Goal: Task Accomplishment & Management: Complete application form

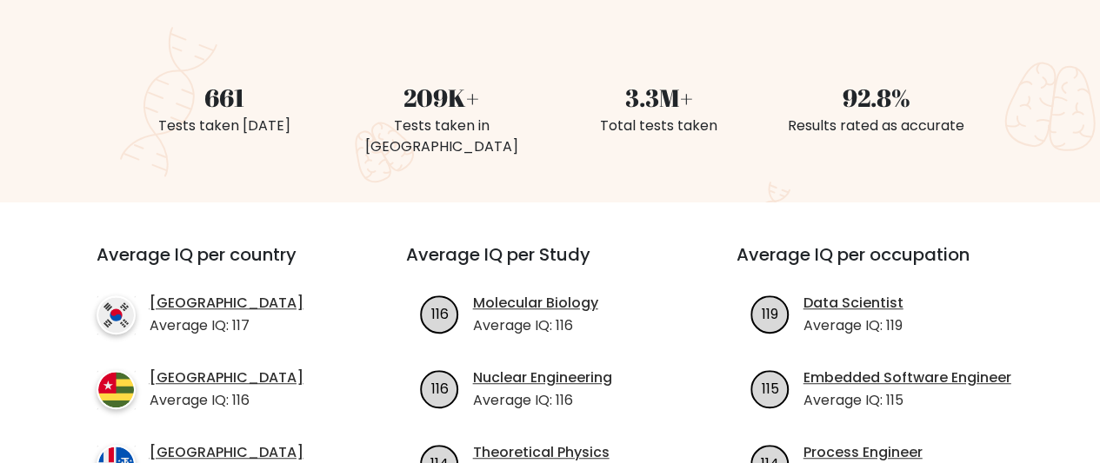
scroll to position [258, 0]
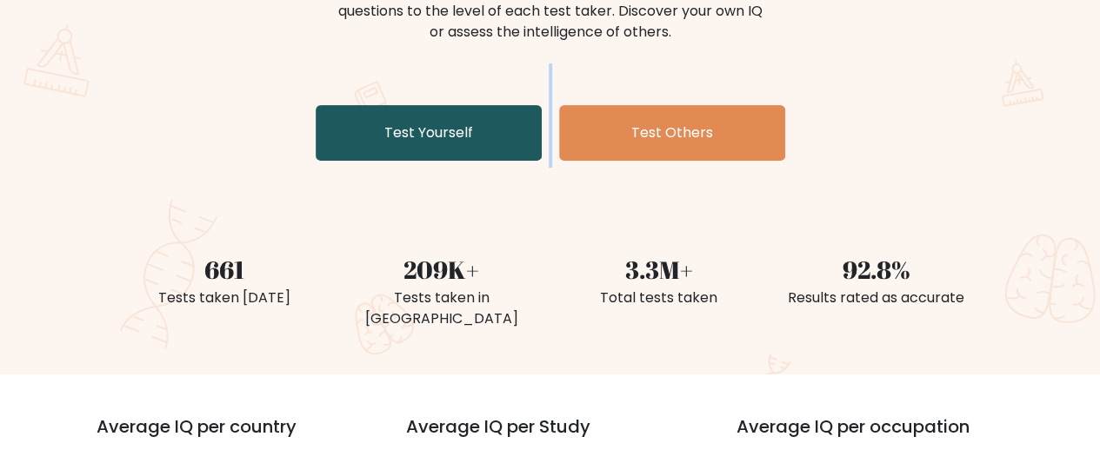
drag, startPoint x: 551, startPoint y: 116, endPoint x: 526, endPoint y: 127, distance: 27.6
click at [526, 127] on div "The Brght Adaptive IQ Test The Brght Test dynamically adjusts the difficulty of…" at bounding box center [550, 44] width 869 height 247
click at [526, 127] on link "Test Yourself" at bounding box center [429, 133] width 226 height 56
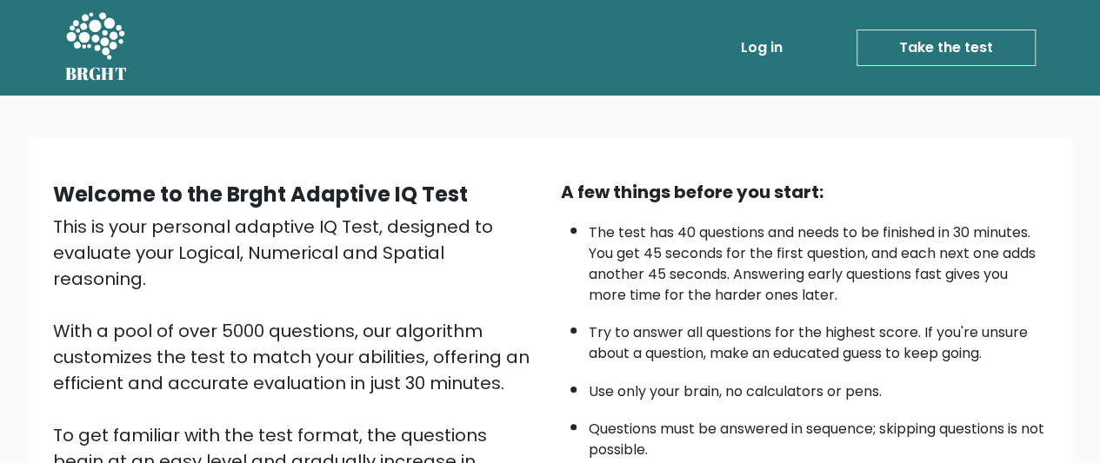
scroll to position [332, 0]
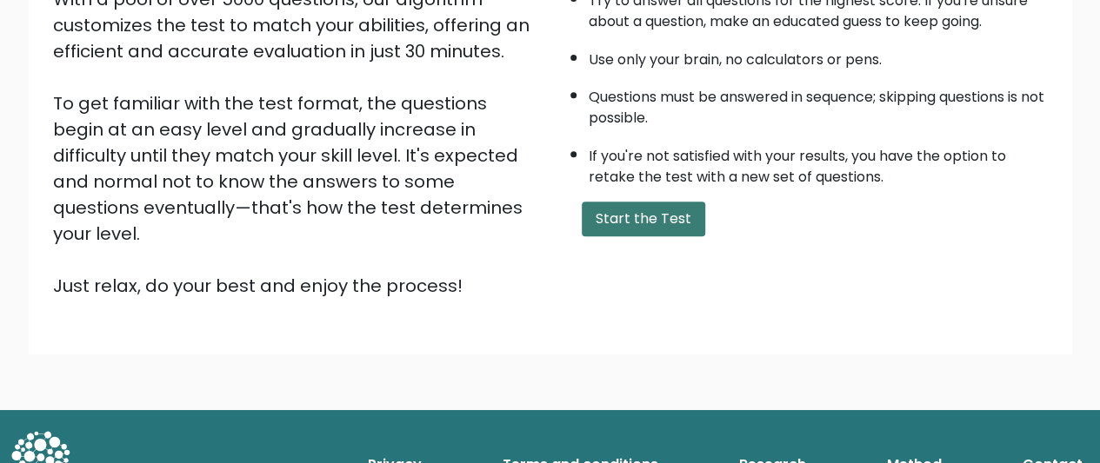
click at [654, 213] on button "Start the Test" at bounding box center [643, 219] width 123 height 35
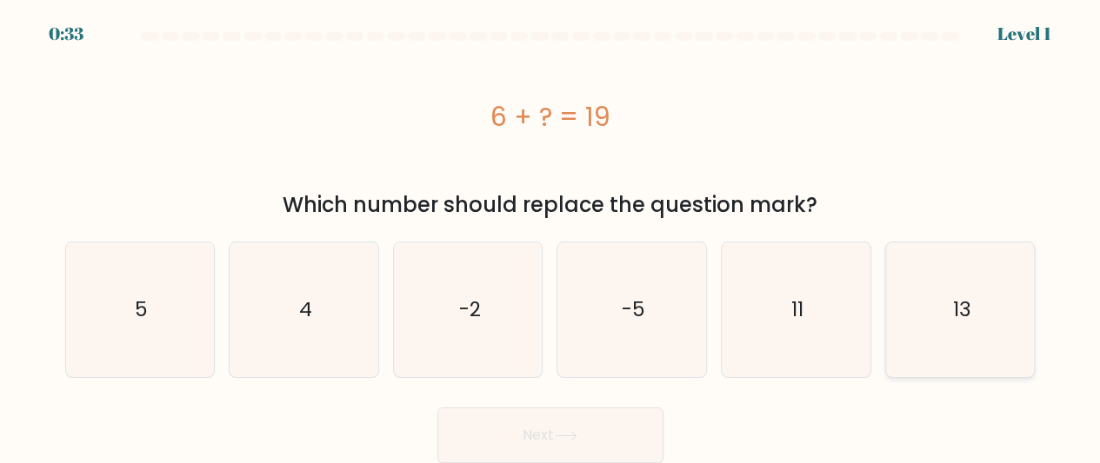
click at [956, 296] on icon "13" at bounding box center [960, 310] width 135 height 135
click at [551, 236] on input "f. 13" at bounding box center [550, 234] width 1 height 4
radio input "true"
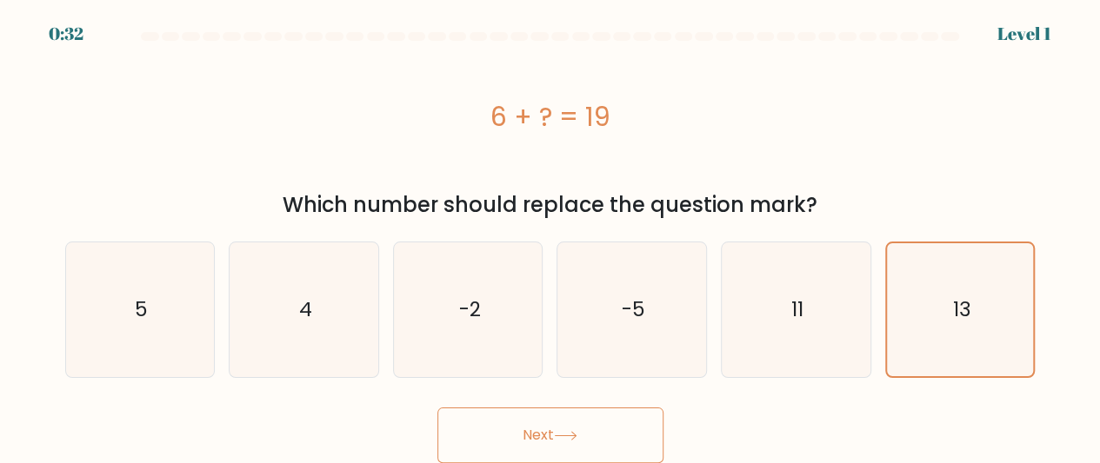
click at [570, 433] on icon at bounding box center [565, 436] width 23 height 10
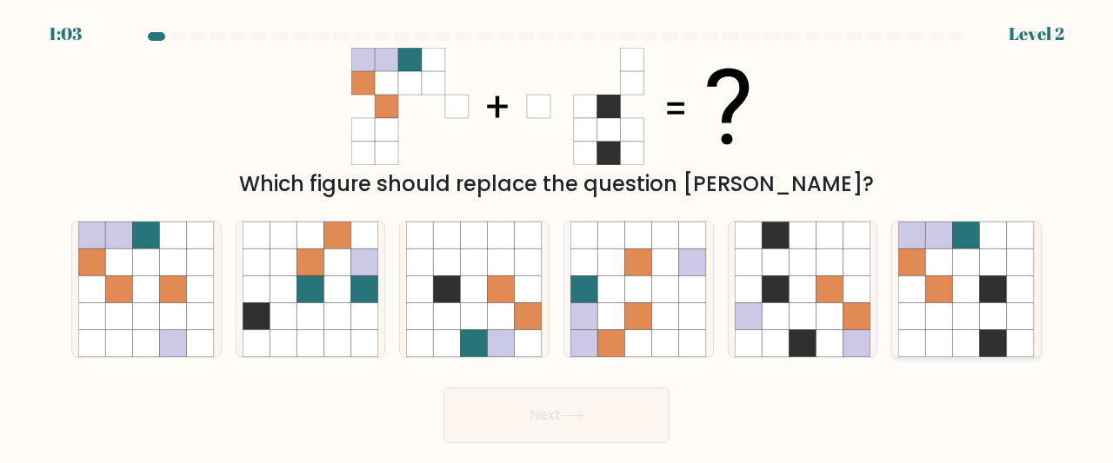
click at [993, 312] on icon at bounding box center [993, 316] width 27 height 27
click at [557, 236] on input "f." at bounding box center [556, 234] width 1 height 4
radio input "true"
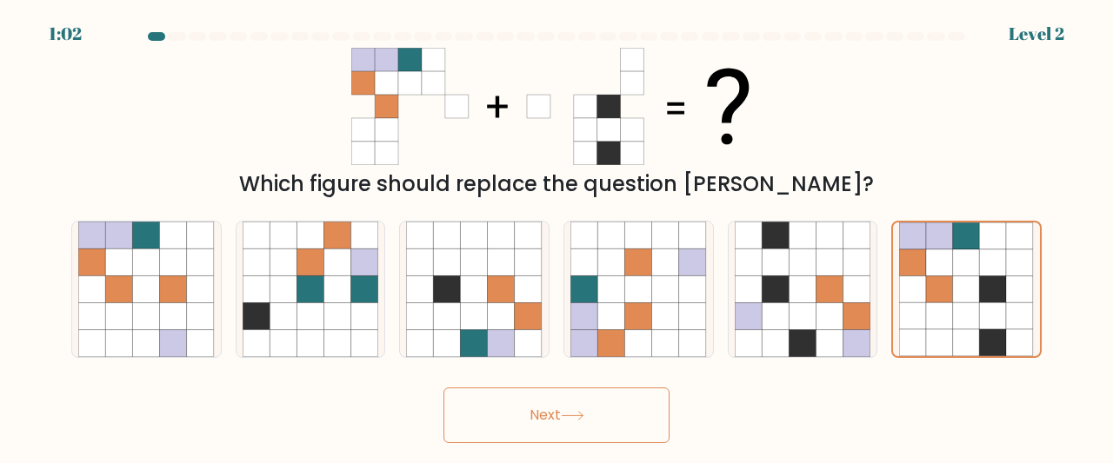
click at [584, 399] on button "Next" at bounding box center [556, 416] width 226 height 56
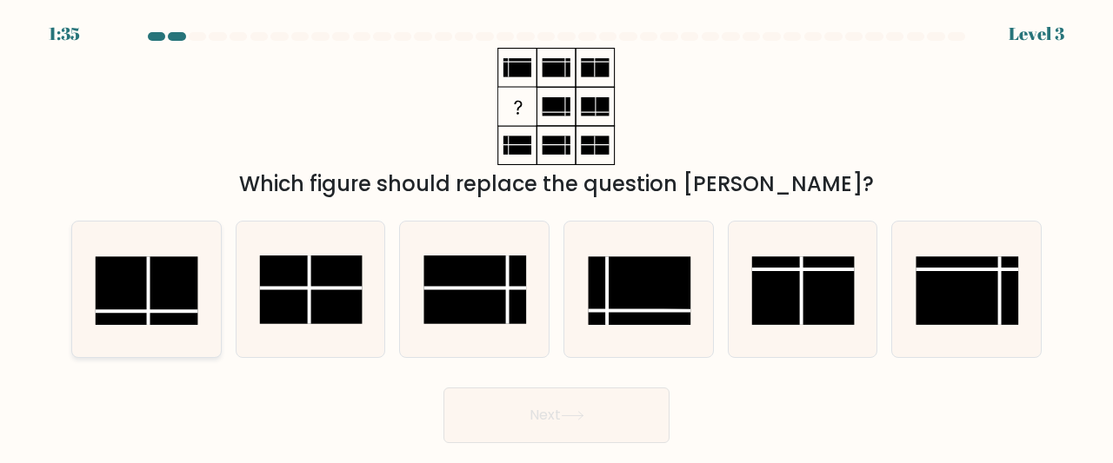
click at [174, 330] on icon at bounding box center [146, 290] width 137 height 137
click at [556, 236] on input "a." at bounding box center [556, 234] width 1 height 4
radio input "true"
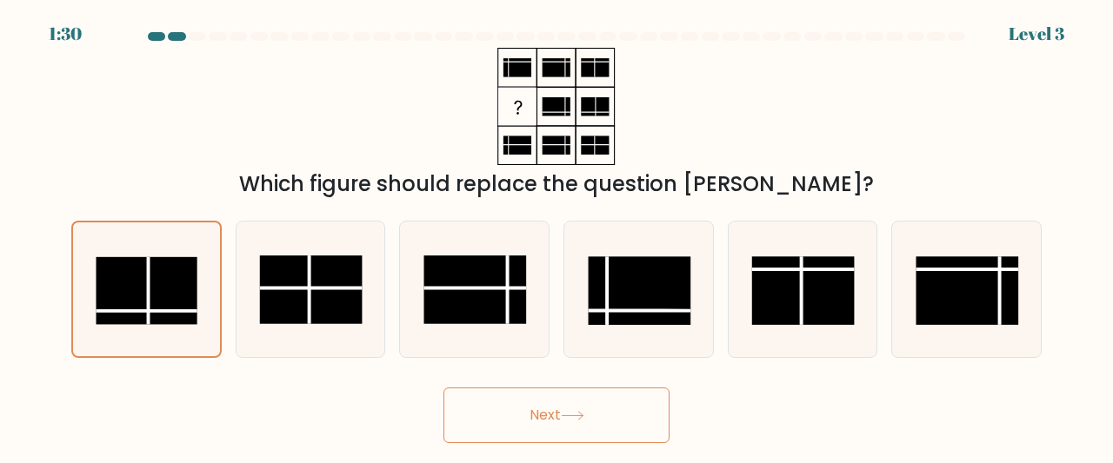
click at [576, 401] on button "Next" at bounding box center [556, 416] width 226 height 56
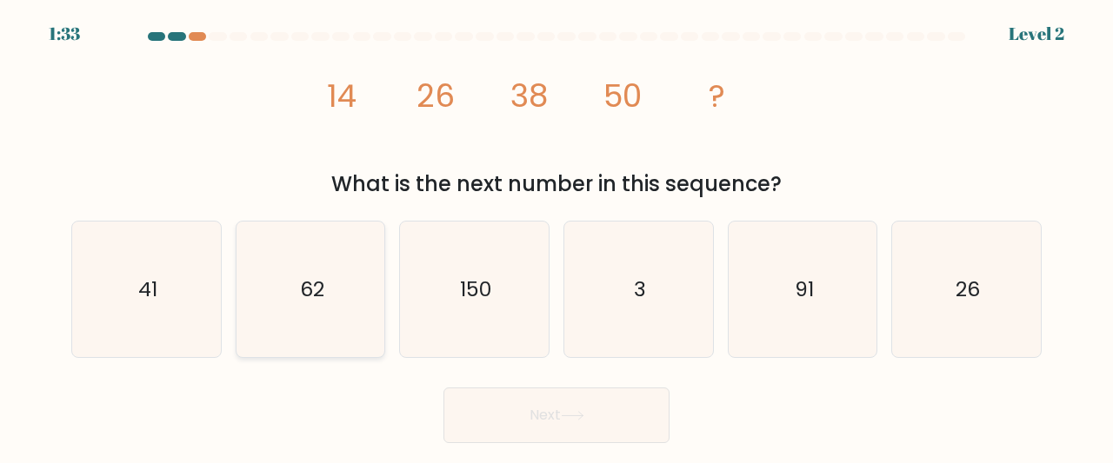
click at [329, 296] on icon "62" at bounding box center [311, 290] width 137 height 137
click at [556, 236] on input "b. 62" at bounding box center [556, 234] width 1 height 4
radio input "true"
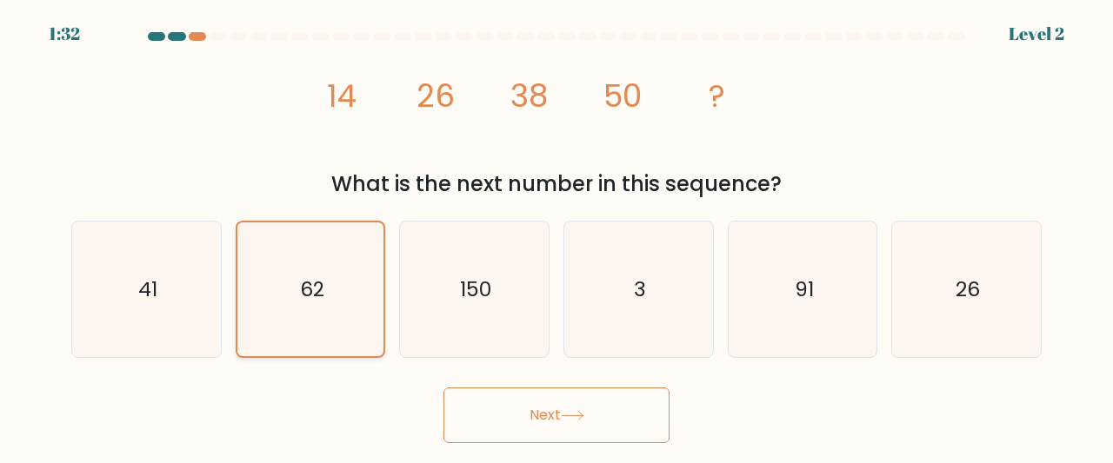
click at [443, 388] on button "Next" at bounding box center [556, 416] width 226 height 56
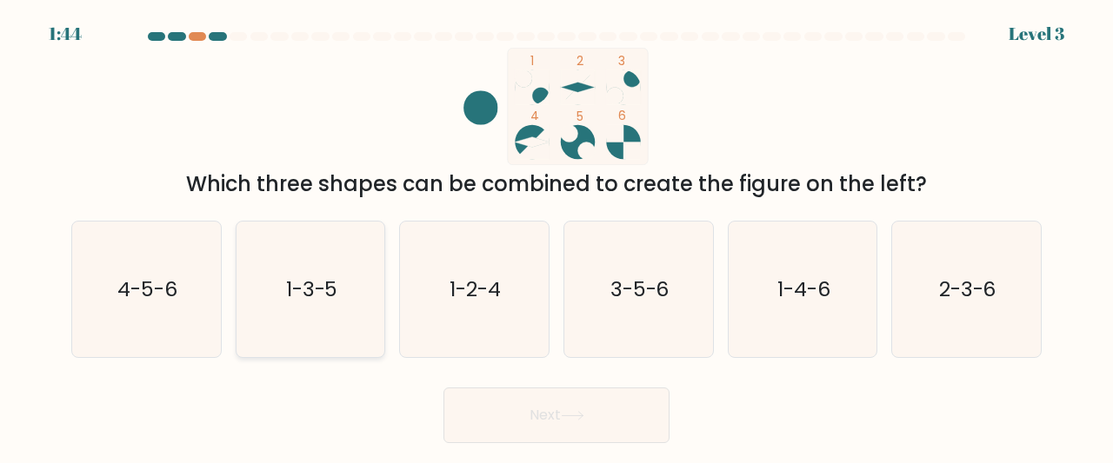
click at [283, 295] on icon "1-3-5" at bounding box center [311, 290] width 137 height 137
click at [556, 236] on input "b. 1-3-5" at bounding box center [556, 234] width 1 height 4
radio input "true"
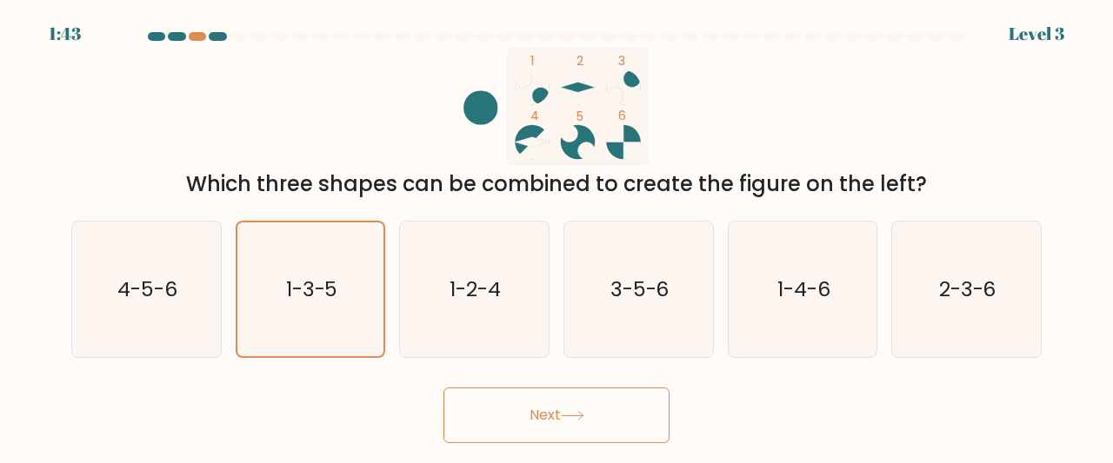
click at [549, 408] on button "Next" at bounding box center [556, 416] width 226 height 56
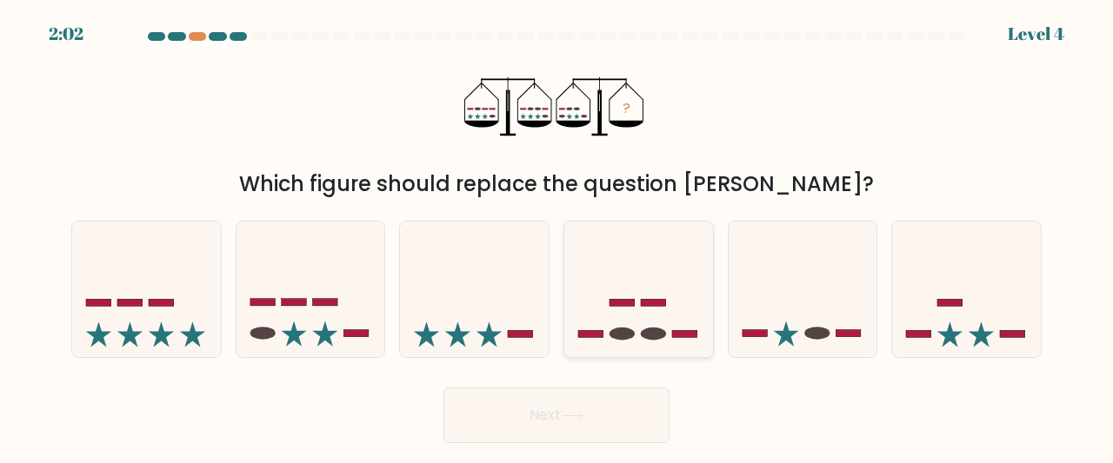
click at [614, 323] on icon at bounding box center [638, 289] width 149 height 123
click at [557, 236] on input "d." at bounding box center [556, 234] width 1 height 4
radio input "true"
click at [575, 422] on button "Next" at bounding box center [556, 416] width 226 height 56
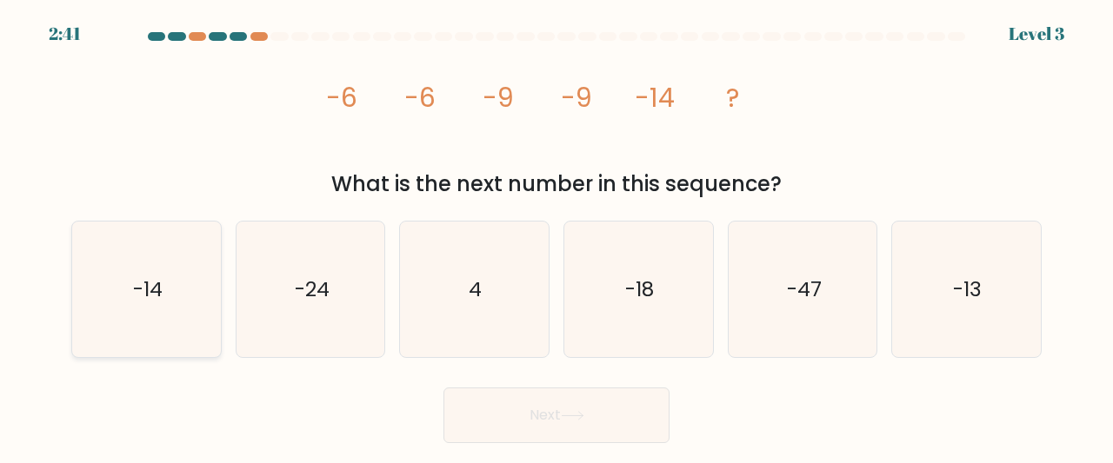
click at [183, 312] on icon "-14" at bounding box center [146, 290] width 137 height 137
click at [556, 236] on input "a. -14" at bounding box center [556, 234] width 1 height 4
radio input "true"
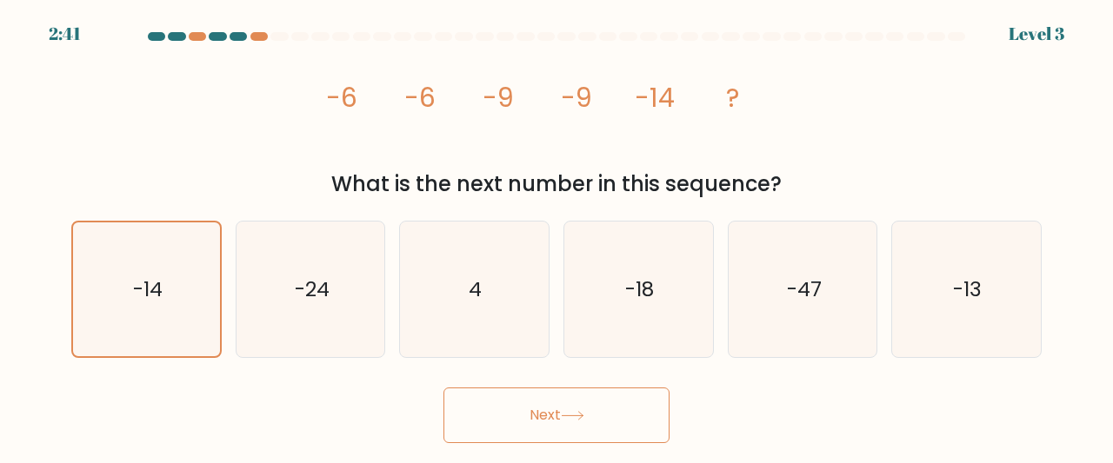
click at [473, 423] on button "Next" at bounding box center [556, 416] width 226 height 56
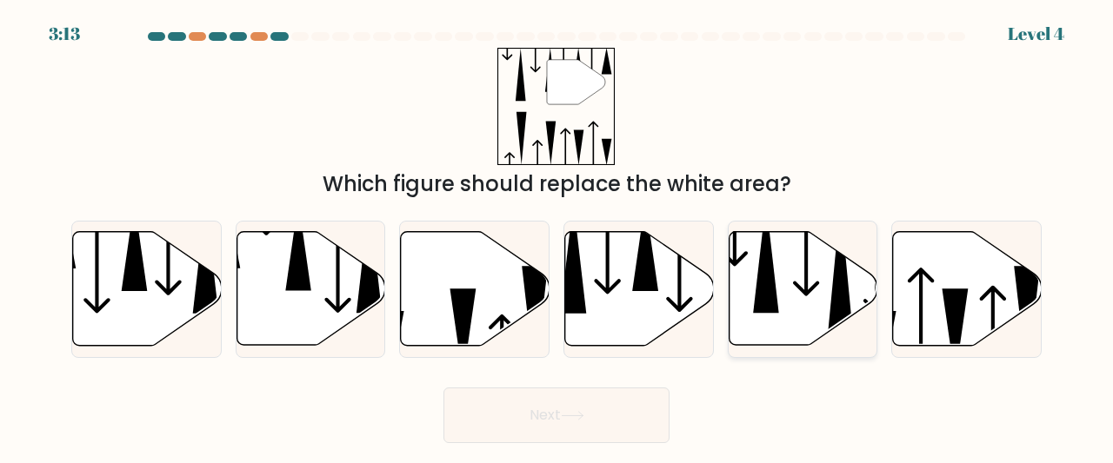
drag, startPoint x: 803, startPoint y: 316, endPoint x: 766, endPoint y: 300, distance: 40.1
click at [766, 300] on icon at bounding box center [803, 289] width 149 height 116
click at [557, 236] on input "e." at bounding box center [556, 234] width 1 height 4
radio input "true"
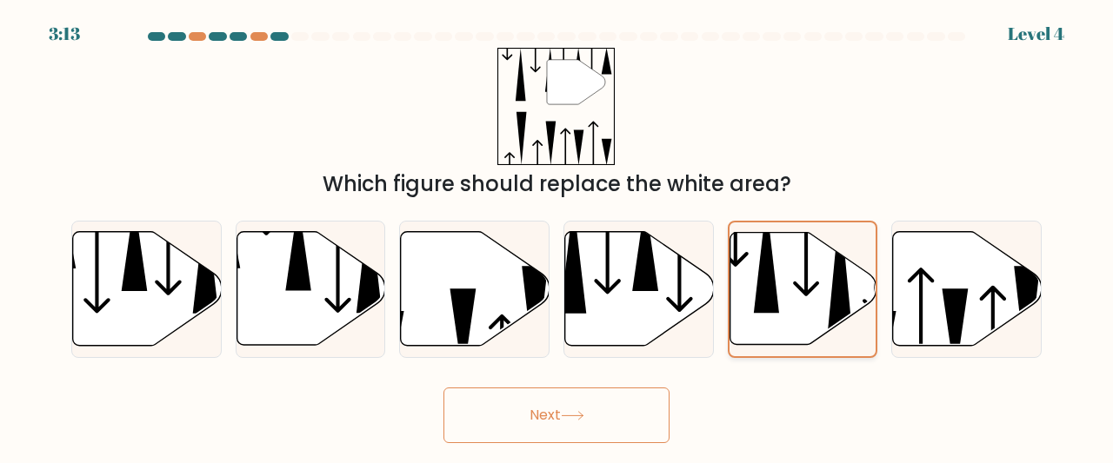
click at [766, 300] on icon at bounding box center [766, 258] width 25 height 111
click at [557, 236] on input "e." at bounding box center [556, 234] width 1 height 4
click at [609, 430] on button "Next" at bounding box center [556, 416] width 226 height 56
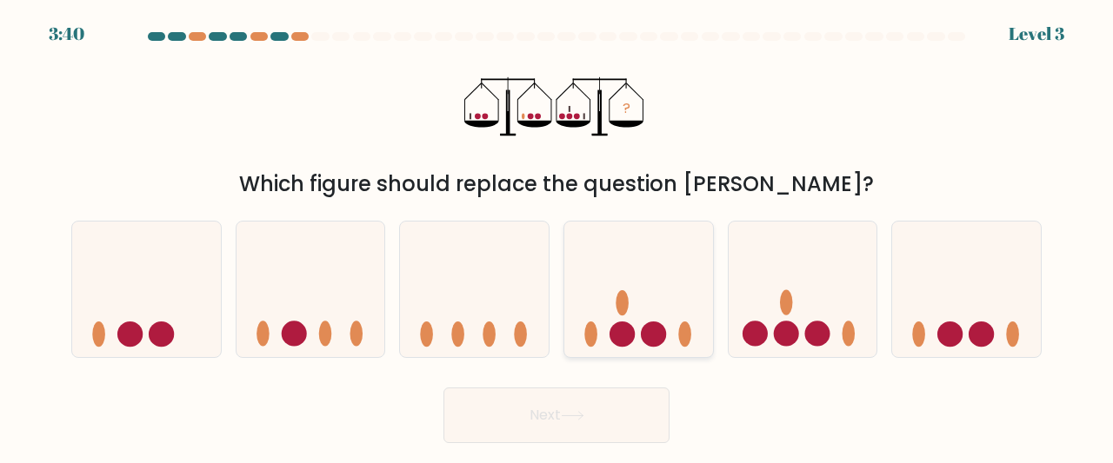
click at [652, 301] on icon at bounding box center [638, 289] width 149 height 123
click at [557, 236] on input "d." at bounding box center [556, 234] width 1 height 4
radio input "true"
click at [642, 422] on button "Next" at bounding box center [556, 416] width 226 height 56
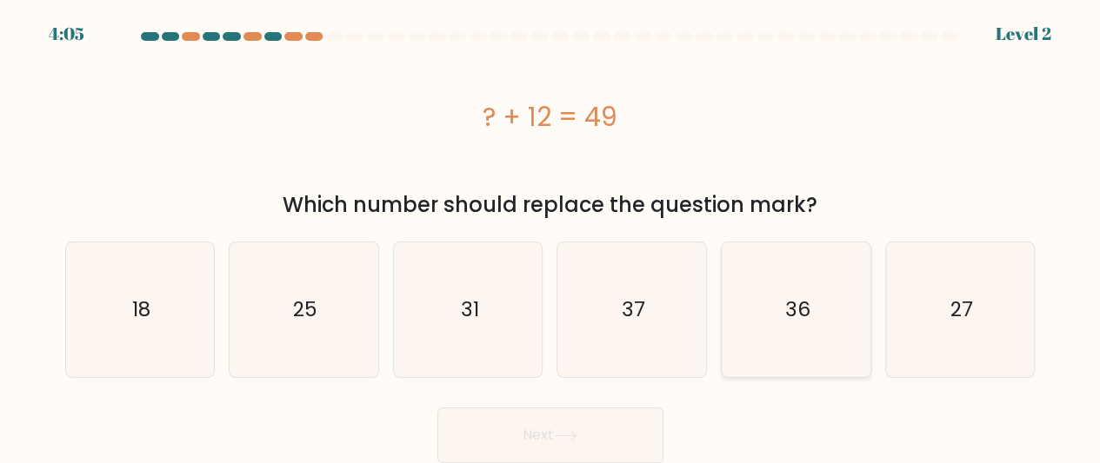
click at [765, 311] on icon "36" at bounding box center [796, 310] width 135 height 135
click at [551, 236] on input "e. 36" at bounding box center [550, 234] width 1 height 4
radio input "true"
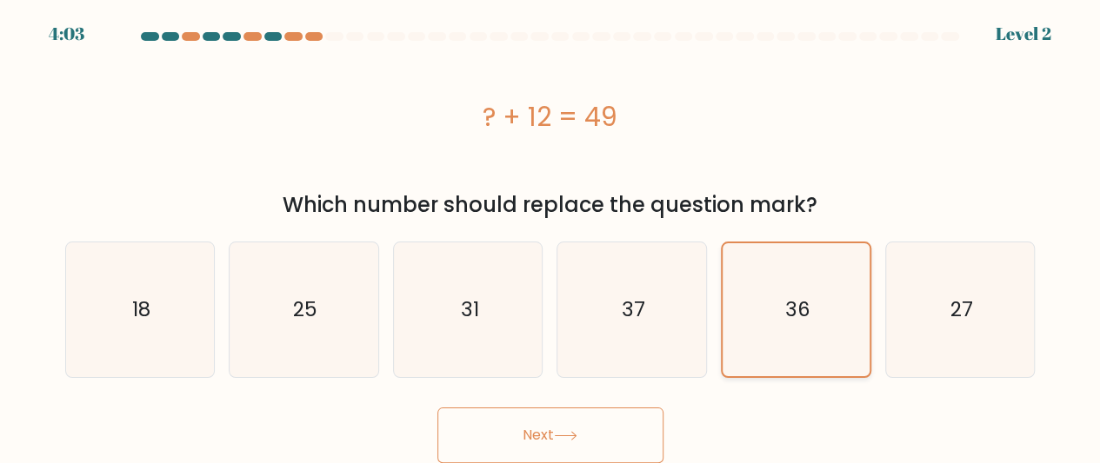
click at [437, 408] on button "Next" at bounding box center [550, 436] width 226 height 56
click button "Next" at bounding box center [550, 436] width 226 height 56
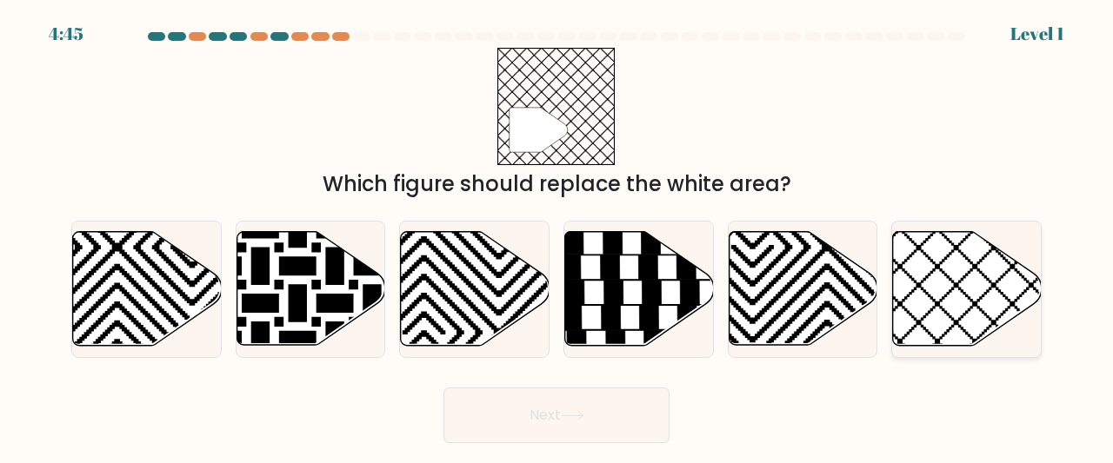
drag, startPoint x: 922, startPoint y: 281, endPoint x: 961, endPoint y: 307, distance: 47.0
click at [961, 307] on icon at bounding box center [966, 289] width 149 height 116
click at [557, 236] on input "f." at bounding box center [556, 234] width 1 height 4
radio input "true"
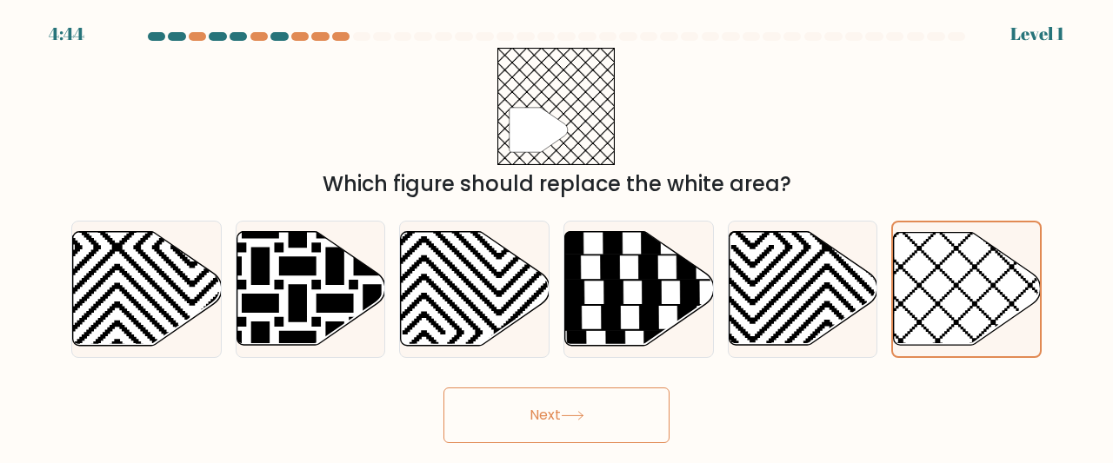
drag, startPoint x: 961, startPoint y: 307, endPoint x: 575, endPoint y: 396, distance: 396.3
click at [575, 396] on form "a." at bounding box center [556, 237] width 1113 height 411
click at [575, 396] on button "Next" at bounding box center [556, 416] width 226 height 56
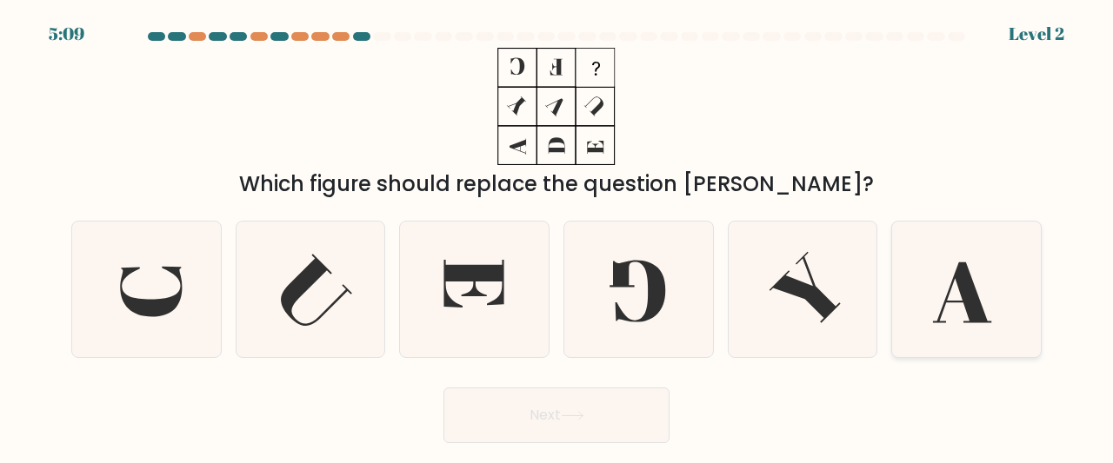
click at [969, 309] on icon at bounding box center [962, 292] width 59 height 61
click at [557, 236] on input "f." at bounding box center [556, 234] width 1 height 4
radio input "true"
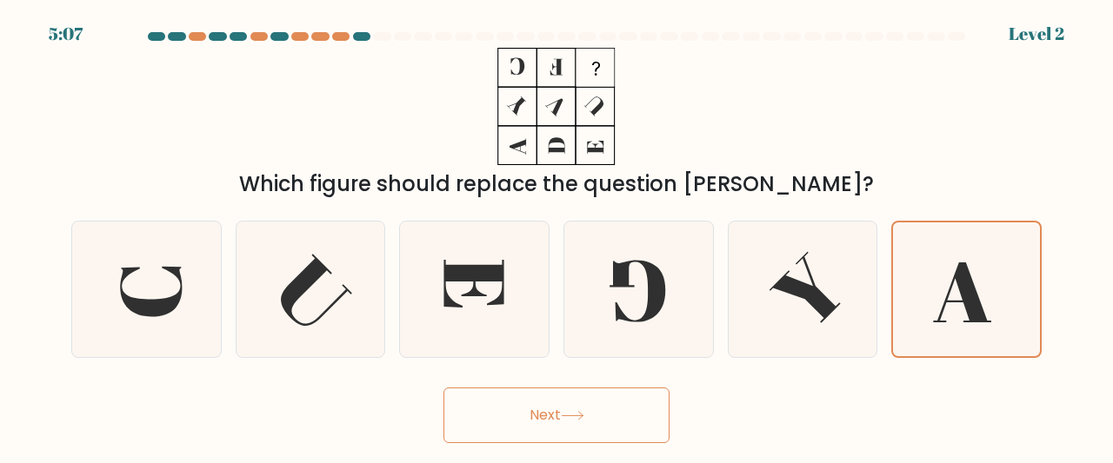
click at [618, 437] on button "Next" at bounding box center [556, 416] width 226 height 56
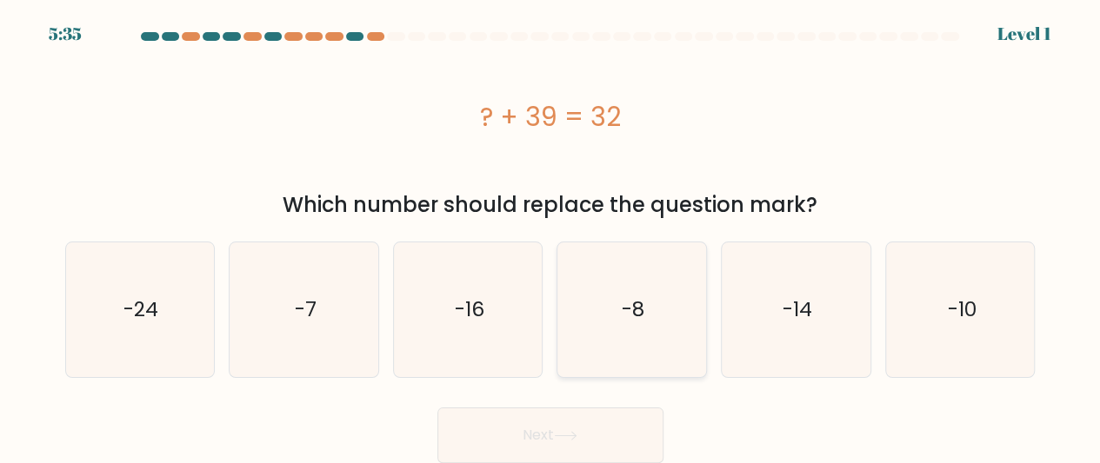
click at [653, 303] on icon "-8" at bounding box center [631, 310] width 135 height 135
click at [551, 236] on input "d. -8" at bounding box center [550, 234] width 1 height 4
radio input "true"
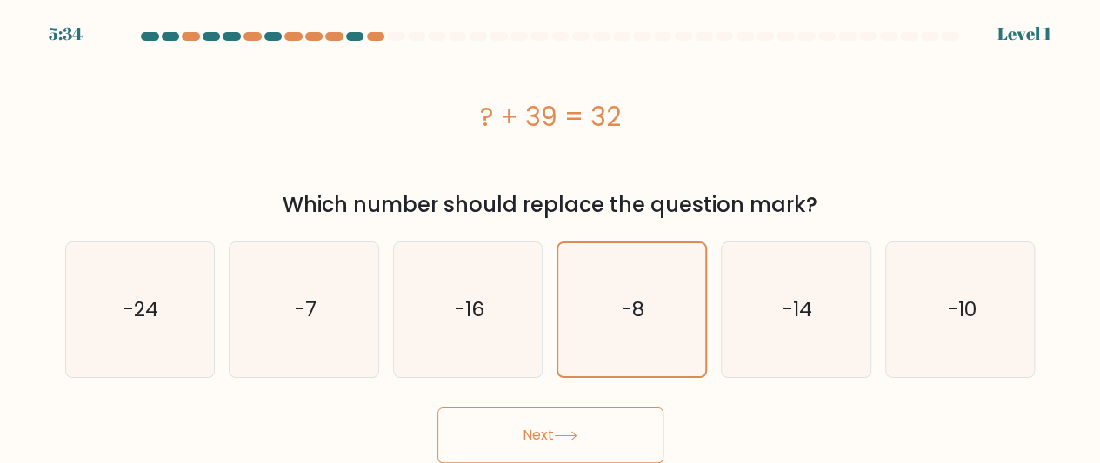
click at [567, 441] on icon at bounding box center [565, 436] width 23 height 10
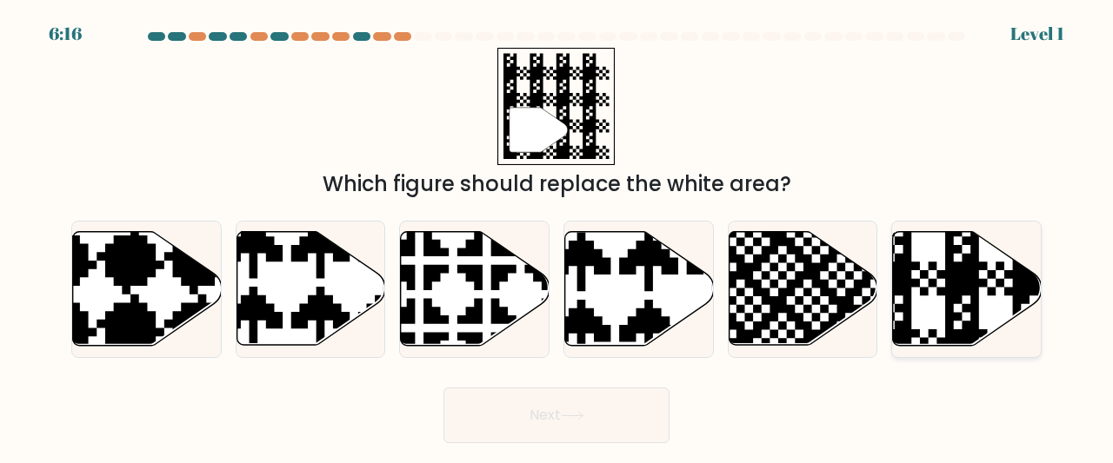
click at [920, 298] on icon at bounding box center [967, 289] width 149 height 114
click at [557, 236] on input "f." at bounding box center [556, 234] width 1 height 4
radio input "true"
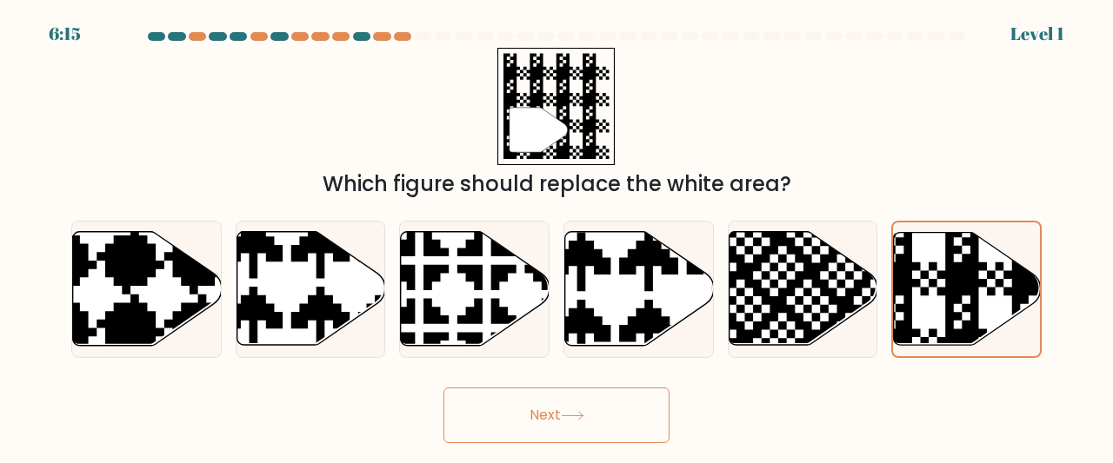
click at [586, 429] on button "Next" at bounding box center [556, 416] width 226 height 56
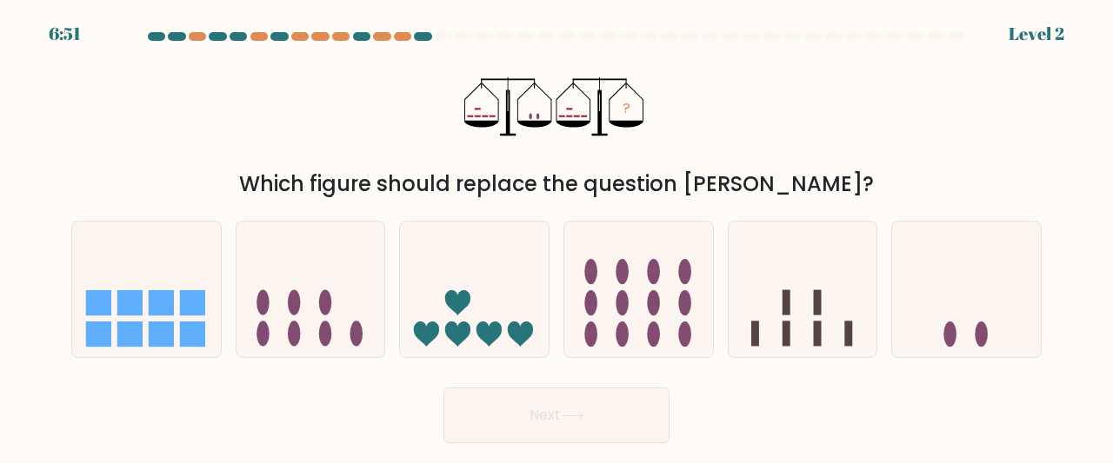
click at [969, 360] on form at bounding box center [556, 237] width 1113 height 411
click at [957, 323] on icon at bounding box center [966, 289] width 149 height 123
click at [557, 236] on input "f." at bounding box center [556, 234] width 1 height 4
radio input "true"
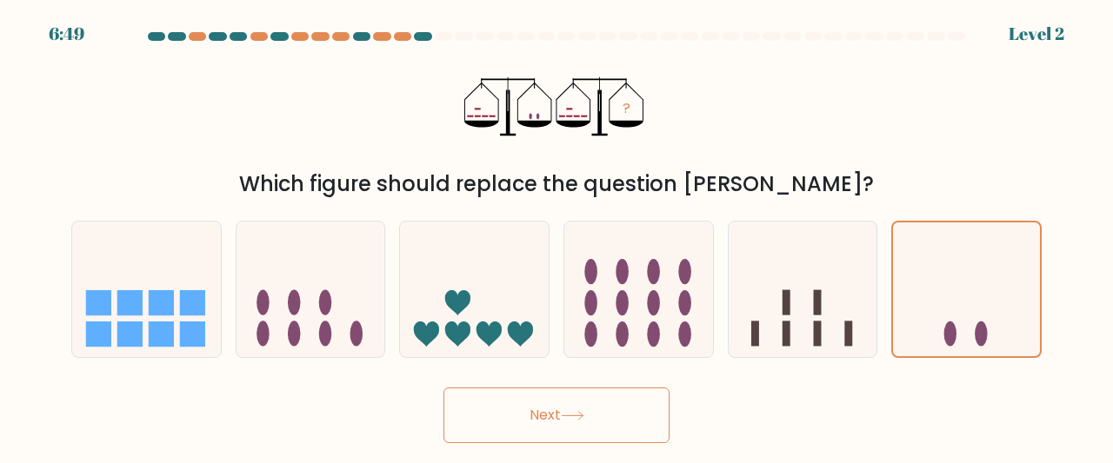
click at [628, 416] on button "Next" at bounding box center [556, 416] width 226 height 56
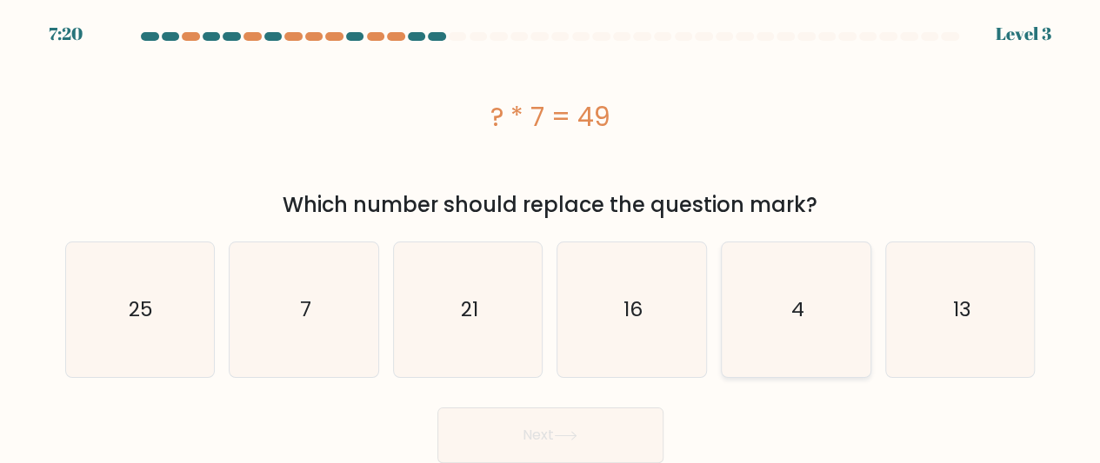
click at [809, 300] on icon "4" at bounding box center [796, 310] width 135 height 135
click at [551, 236] on input "e. 4" at bounding box center [550, 234] width 1 height 4
radio input "true"
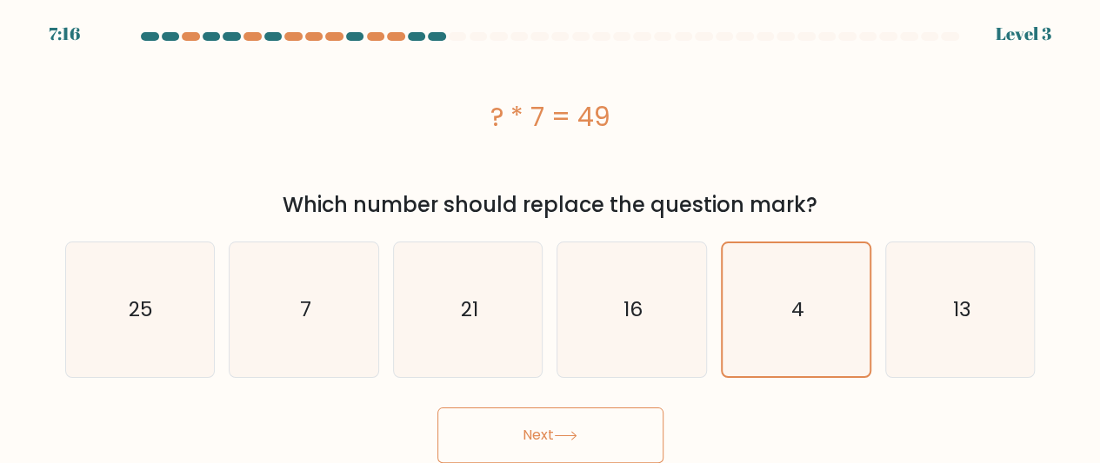
click at [559, 438] on icon at bounding box center [565, 436] width 23 height 10
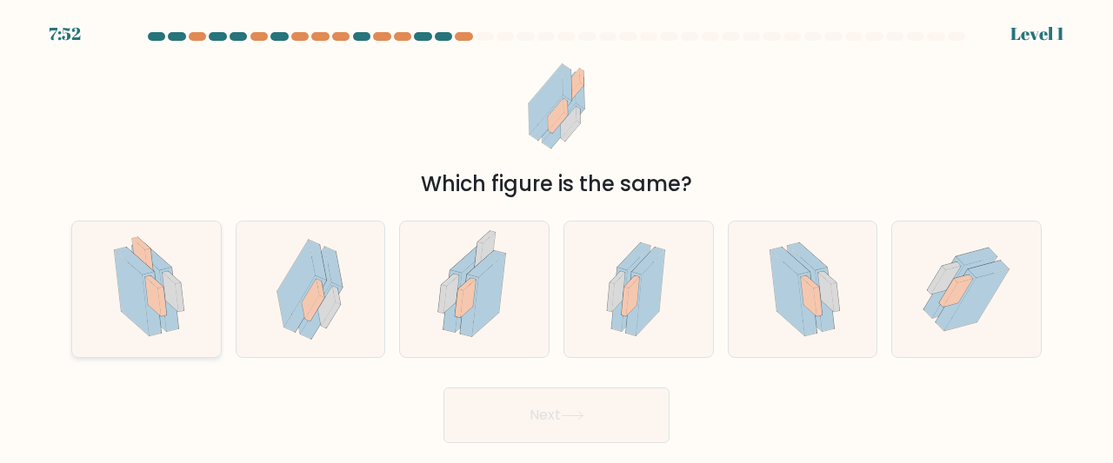
click at [170, 331] on icon at bounding box center [154, 288] width 47 height 90
click at [556, 236] on input "a." at bounding box center [556, 234] width 1 height 4
radio input "true"
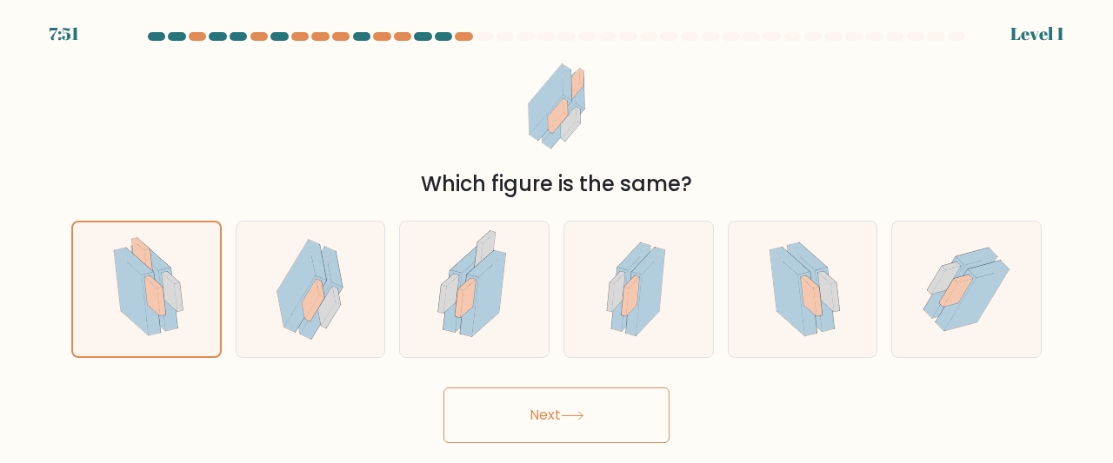
click at [505, 403] on button "Next" at bounding box center [556, 416] width 226 height 56
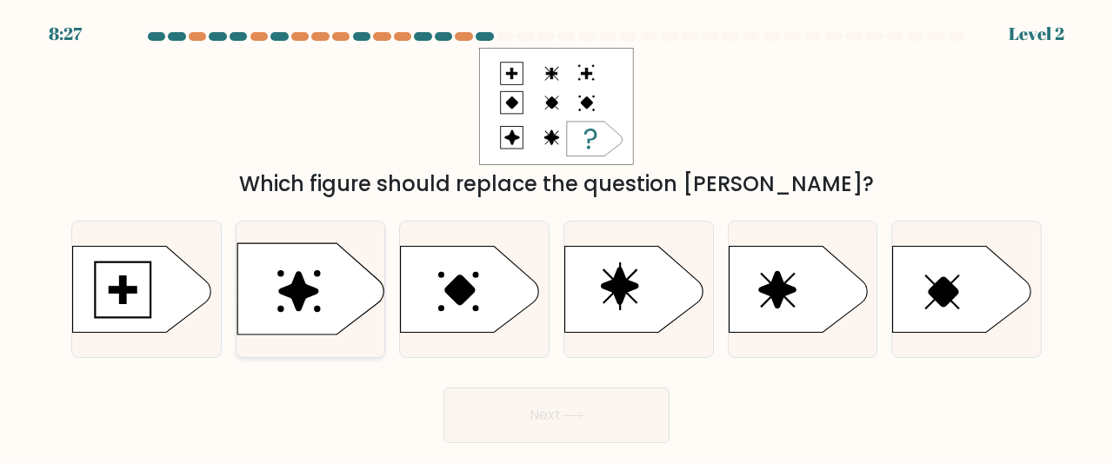
click at [370, 288] on icon at bounding box center [310, 288] width 147 height 91
click at [556, 236] on input "b." at bounding box center [556, 234] width 1 height 4
radio input "true"
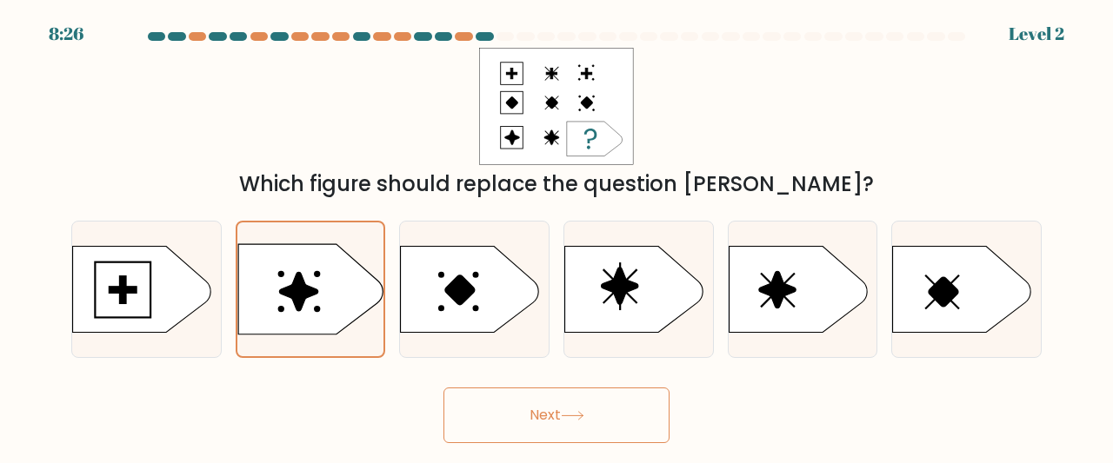
click at [567, 418] on icon at bounding box center [572, 416] width 23 height 10
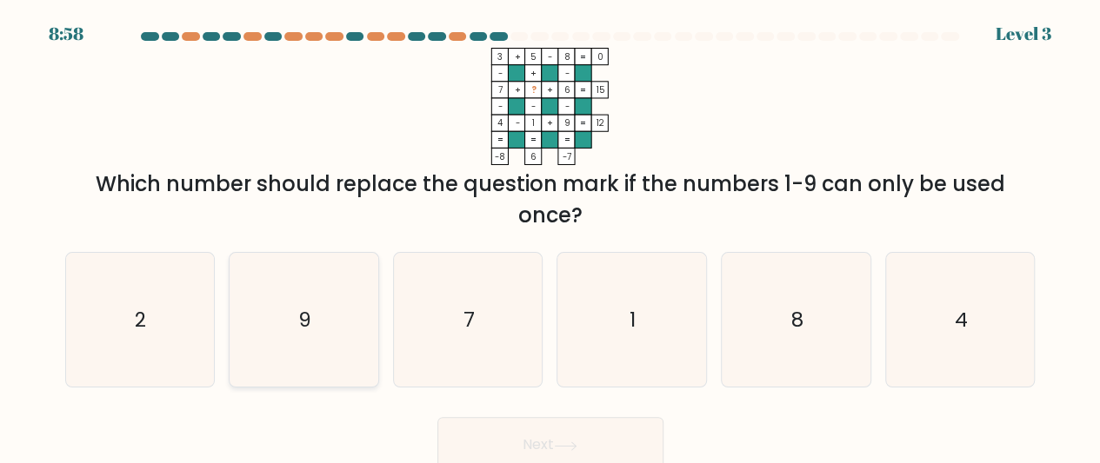
click at [321, 340] on icon "9" at bounding box center [303, 320] width 135 height 135
click at [550, 236] on input "b. 9" at bounding box center [550, 234] width 1 height 4
radio input "true"
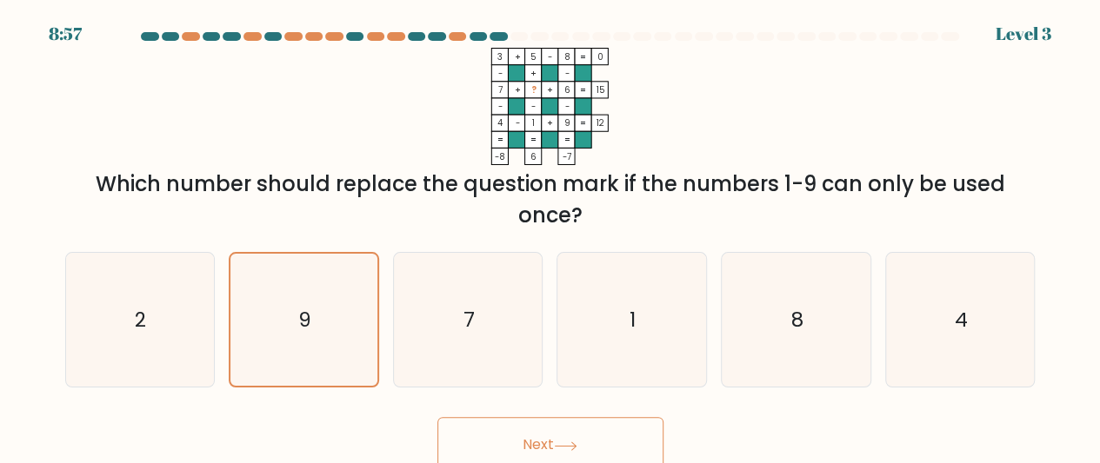
click at [548, 445] on button "Next" at bounding box center [550, 445] width 226 height 56
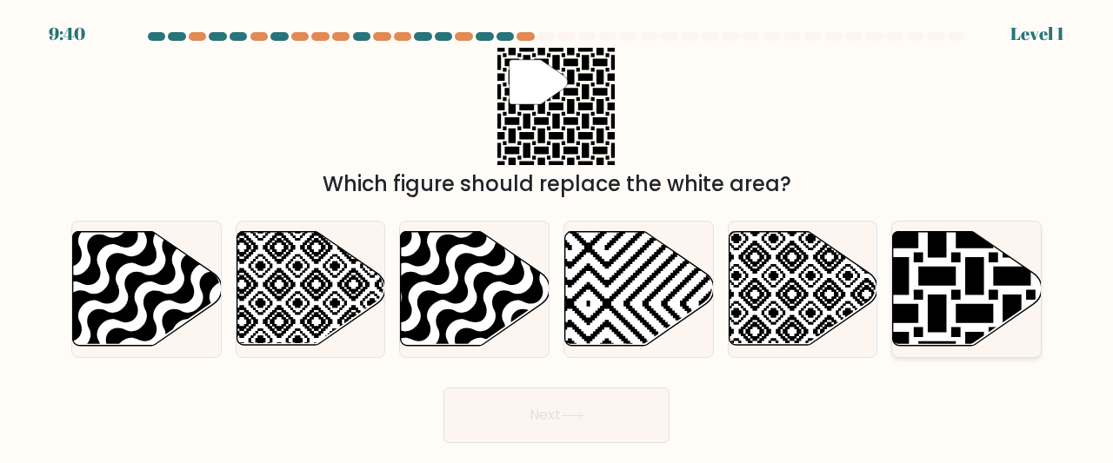
click at [959, 335] on icon at bounding box center [1012, 351] width 299 height 299
click at [557, 236] on input "f." at bounding box center [556, 234] width 1 height 4
radio input "true"
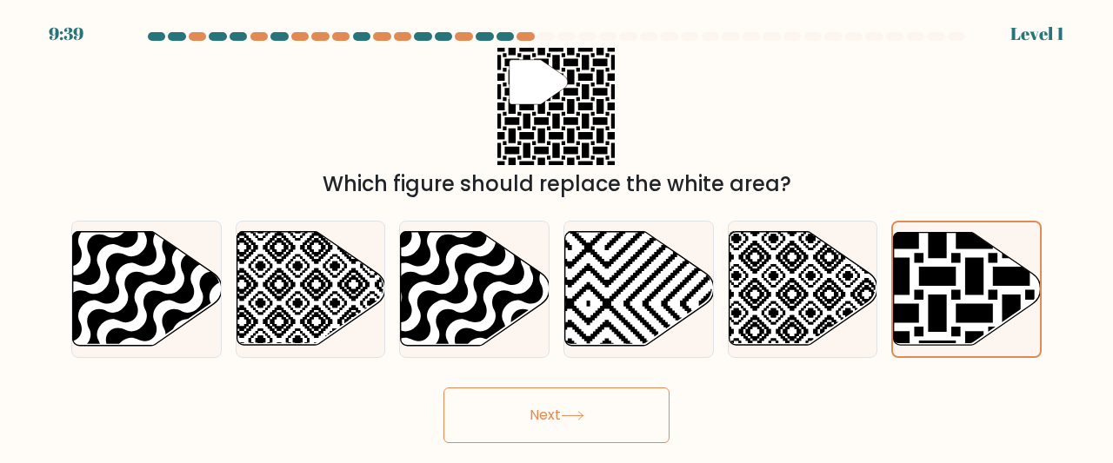
click at [606, 420] on button "Next" at bounding box center [556, 416] width 226 height 56
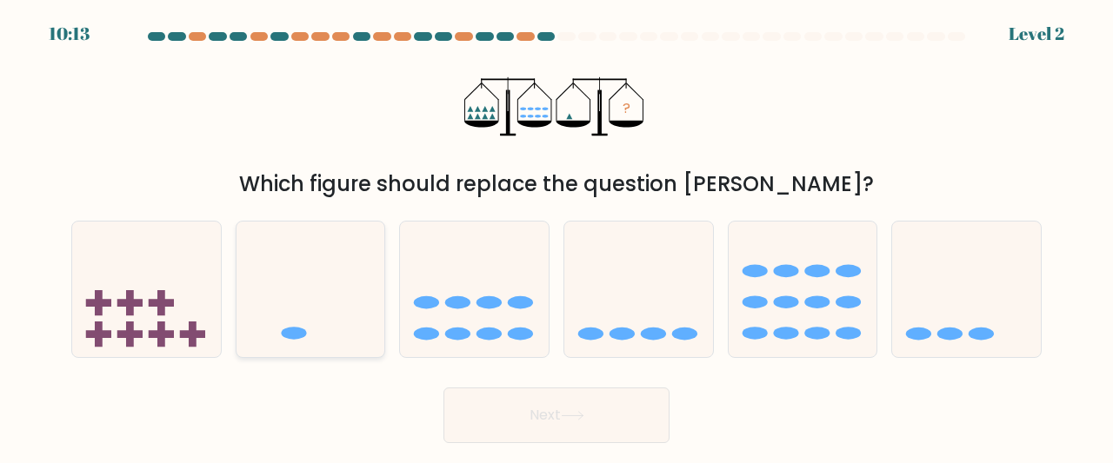
click at [362, 330] on icon at bounding box center [310, 289] width 149 height 123
click at [556, 236] on input "b." at bounding box center [556, 234] width 1 height 4
radio input "true"
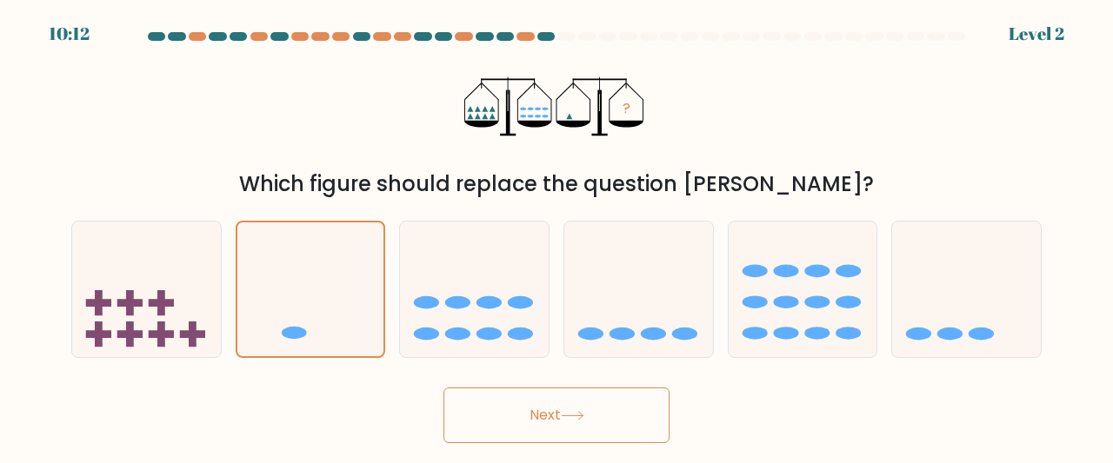
click at [617, 418] on button "Next" at bounding box center [556, 416] width 226 height 56
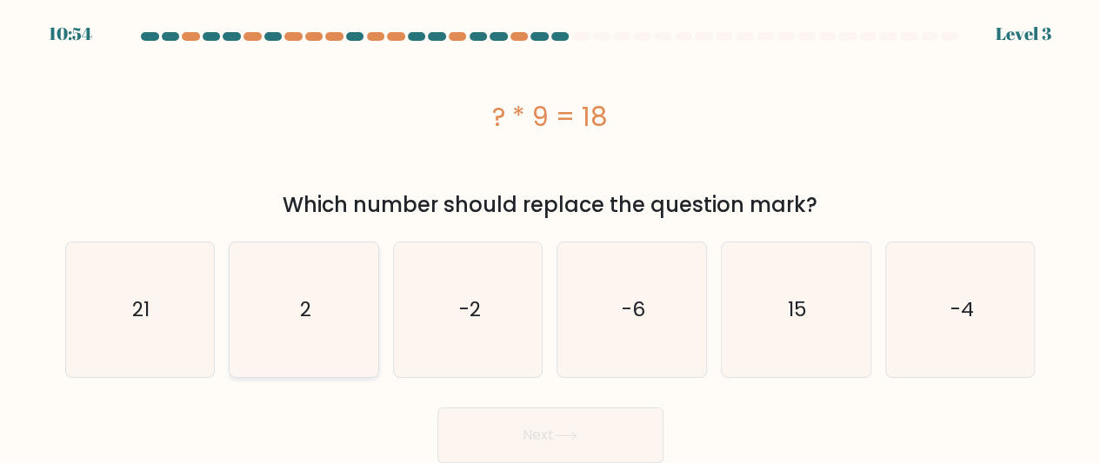
click at [254, 328] on icon "2" at bounding box center [303, 310] width 135 height 135
click at [550, 236] on input "b. 2" at bounding box center [550, 234] width 1 height 4
radio input "true"
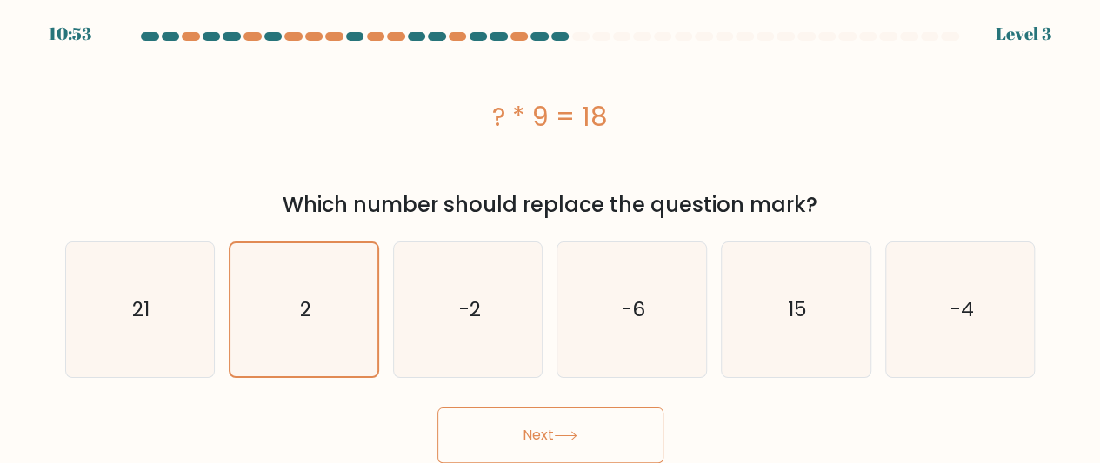
click at [474, 438] on button "Next" at bounding box center [550, 436] width 226 height 56
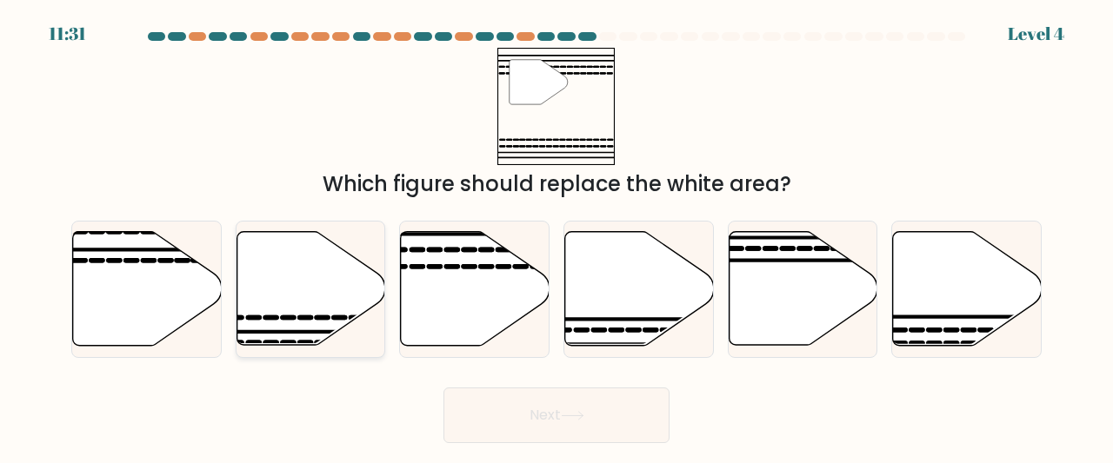
click at [277, 323] on icon at bounding box center [310, 289] width 149 height 114
click at [556, 236] on input "b." at bounding box center [556, 234] width 1 height 4
radio input "true"
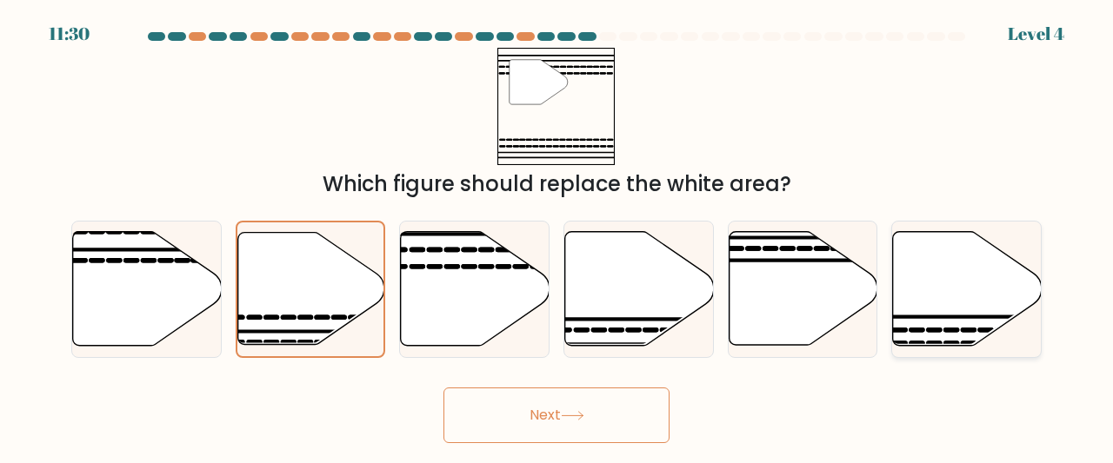
click at [929, 317] on line at bounding box center [916, 317] width 299 height 0
click at [557, 236] on input "f." at bounding box center [556, 234] width 1 height 4
radio input "true"
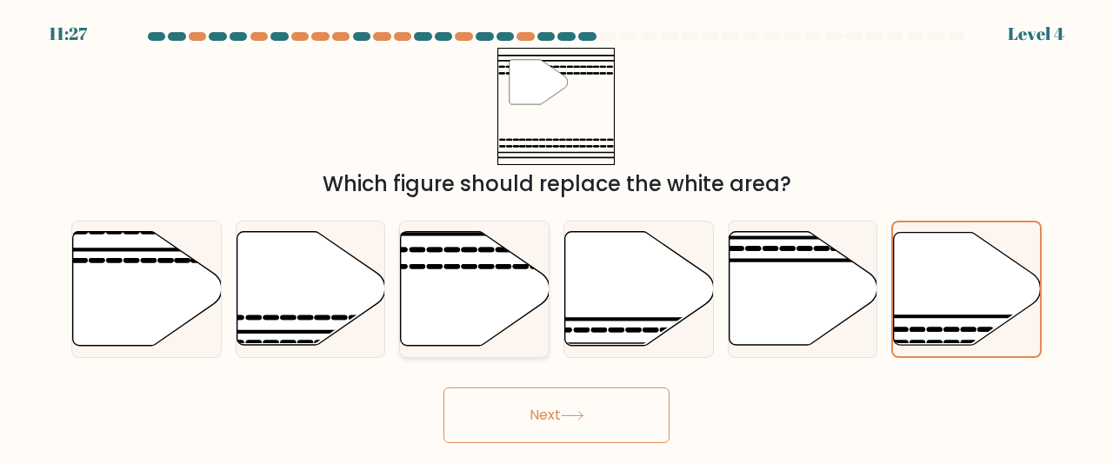
click at [514, 276] on icon at bounding box center [475, 289] width 149 height 114
click at [556, 236] on input "c." at bounding box center [556, 234] width 1 height 4
radio input "true"
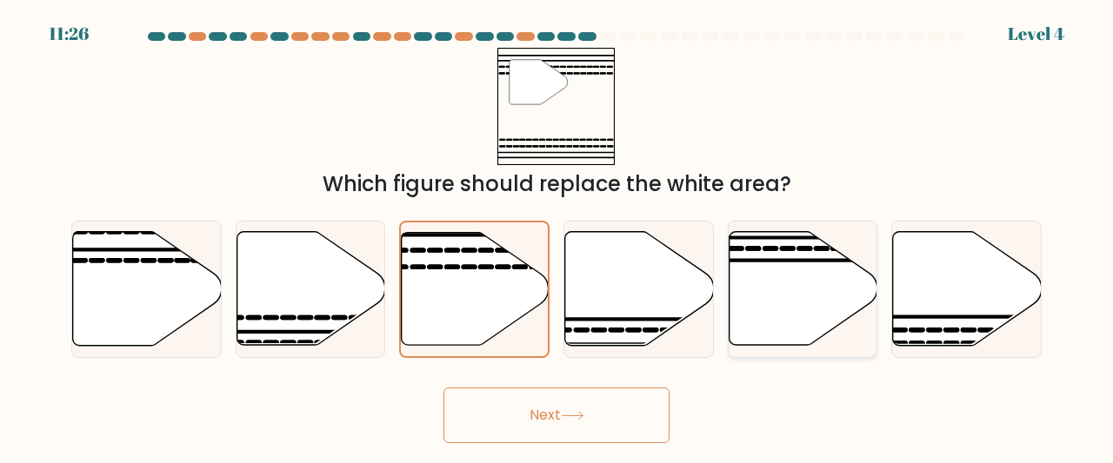
click at [752, 291] on icon at bounding box center [803, 289] width 149 height 114
click at [557, 236] on input "e." at bounding box center [556, 234] width 1 height 4
radio input "true"
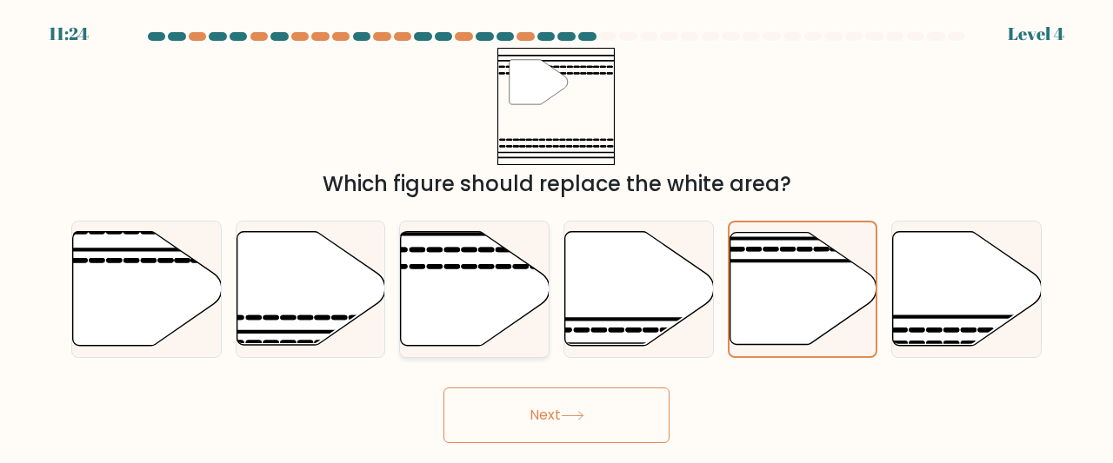
click at [468, 301] on icon at bounding box center [475, 289] width 149 height 114
click at [556, 236] on input "c." at bounding box center [556, 234] width 1 height 4
radio input "true"
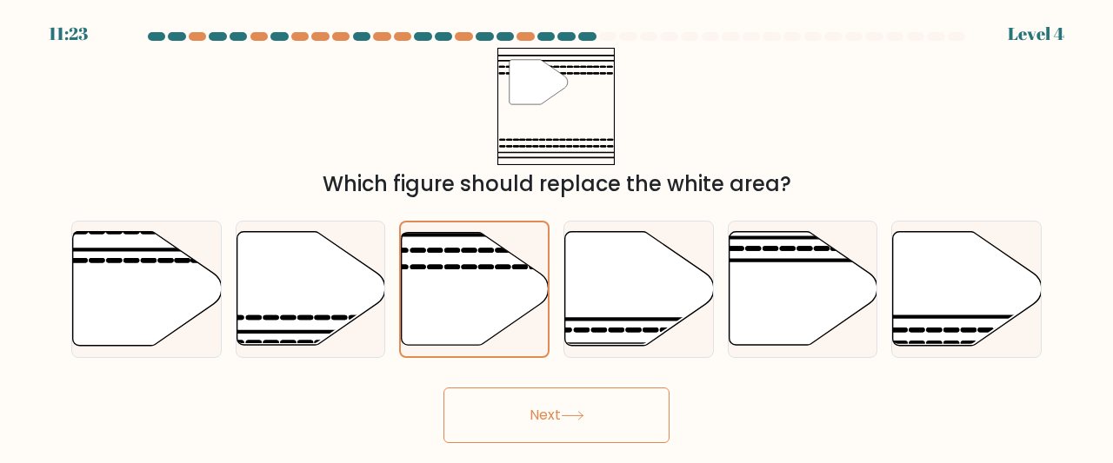
click at [562, 429] on button "Next" at bounding box center [556, 416] width 226 height 56
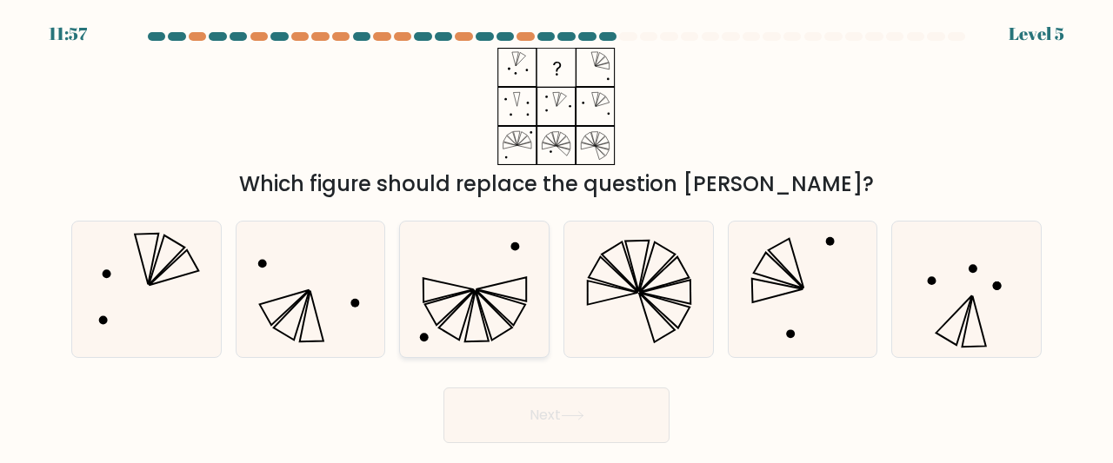
drag, startPoint x: 503, startPoint y: 290, endPoint x: 477, endPoint y: 276, distance: 29.6
click at [477, 276] on icon at bounding box center [474, 290] width 137 height 137
click at [556, 236] on input "c." at bounding box center [556, 234] width 1 height 4
radio input "true"
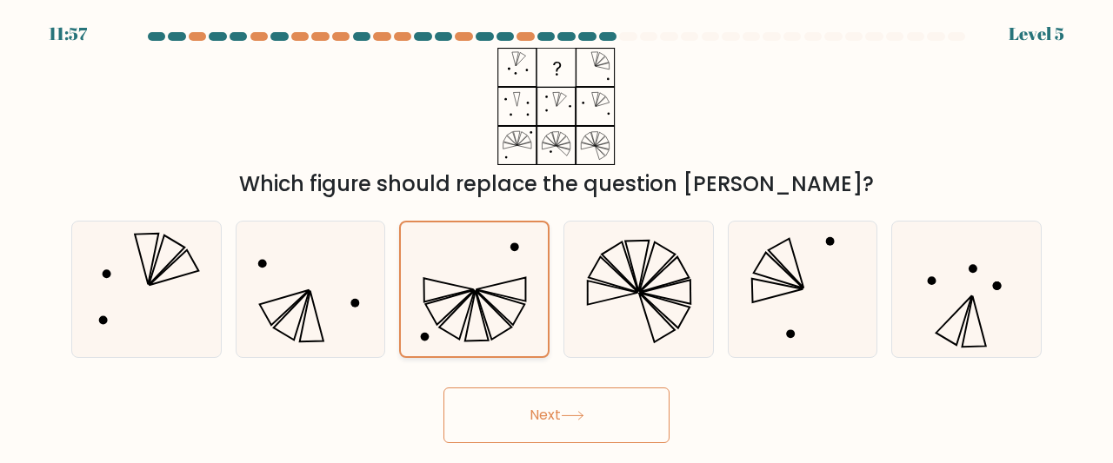
click at [477, 276] on icon at bounding box center [474, 290] width 135 height 135
click at [556, 236] on input "c." at bounding box center [556, 234] width 1 height 4
click at [565, 416] on icon at bounding box center [572, 416] width 23 height 10
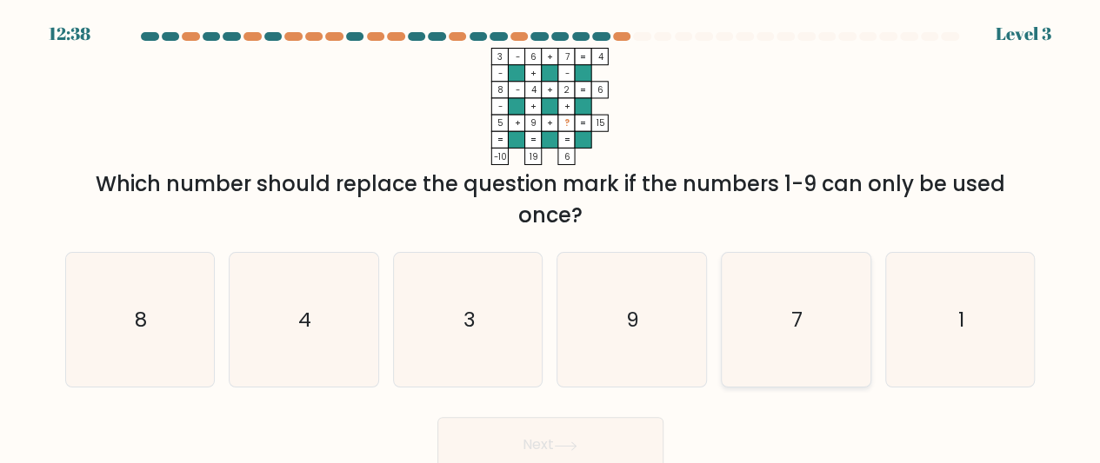
click at [791, 350] on icon "7" at bounding box center [796, 320] width 135 height 135
click at [551, 236] on input "e. 7" at bounding box center [550, 234] width 1 height 4
radio input "true"
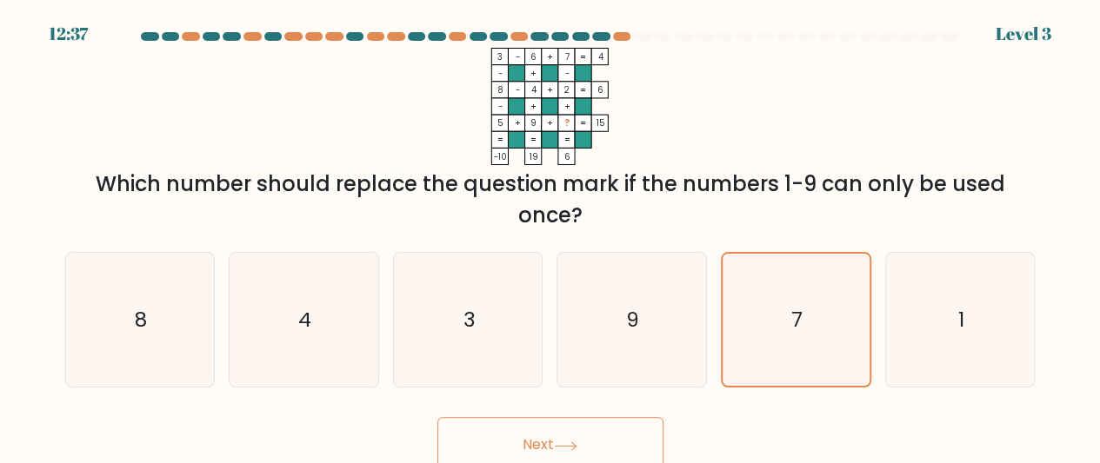
click at [636, 443] on button "Next" at bounding box center [550, 445] width 226 height 56
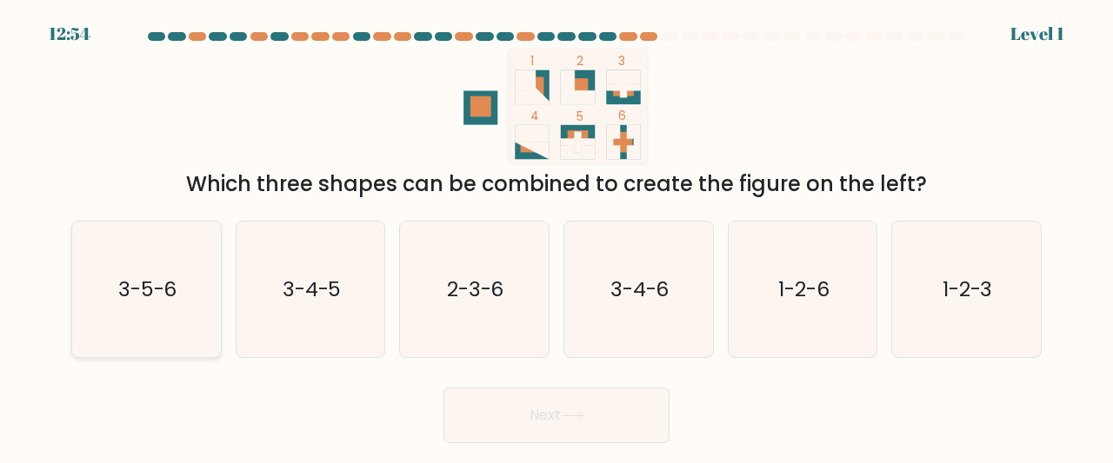
click at [191, 342] on icon "3-5-6" at bounding box center [146, 290] width 137 height 137
click at [556, 236] on input "a. 3-5-6" at bounding box center [556, 234] width 1 height 4
radio input "true"
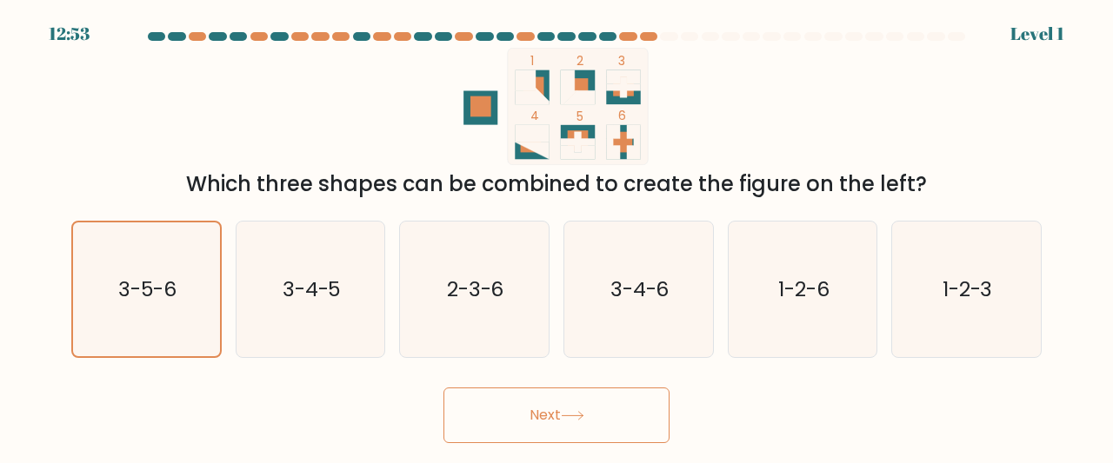
click at [547, 425] on button "Next" at bounding box center [556, 416] width 226 height 56
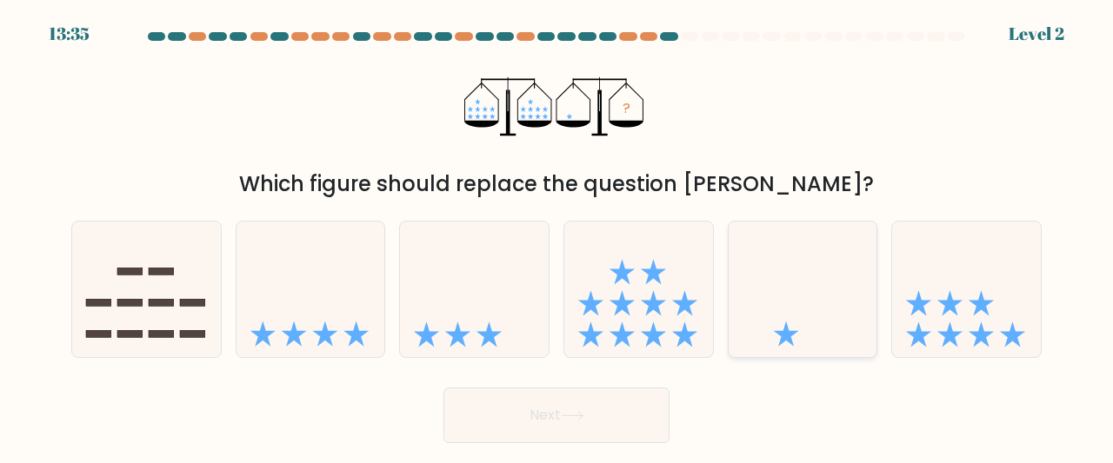
click at [781, 272] on icon at bounding box center [803, 289] width 149 height 123
click at [557, 236] on input "e." at bounding box center [556, 234] width 1 height 4
radio input "true"
click at [582, 429] on button "Next" at bounding box center [556, 416] width 226 height 56
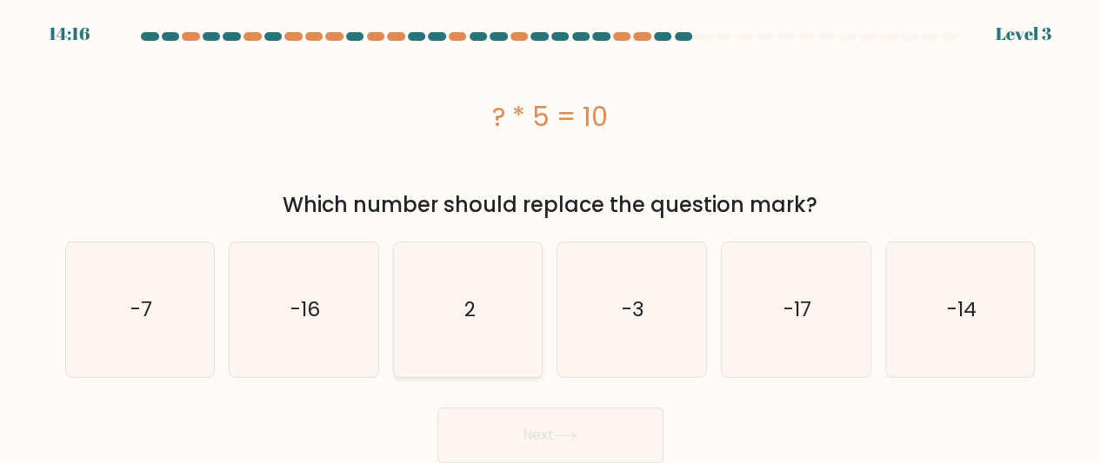
click at [478, 281] on icon "2" at bounding box center [468, 310] width 135 height 135
click at [550, 236] on input "c. 2" at bounding box center [550, 234] width 1 height 4
radio input "true"
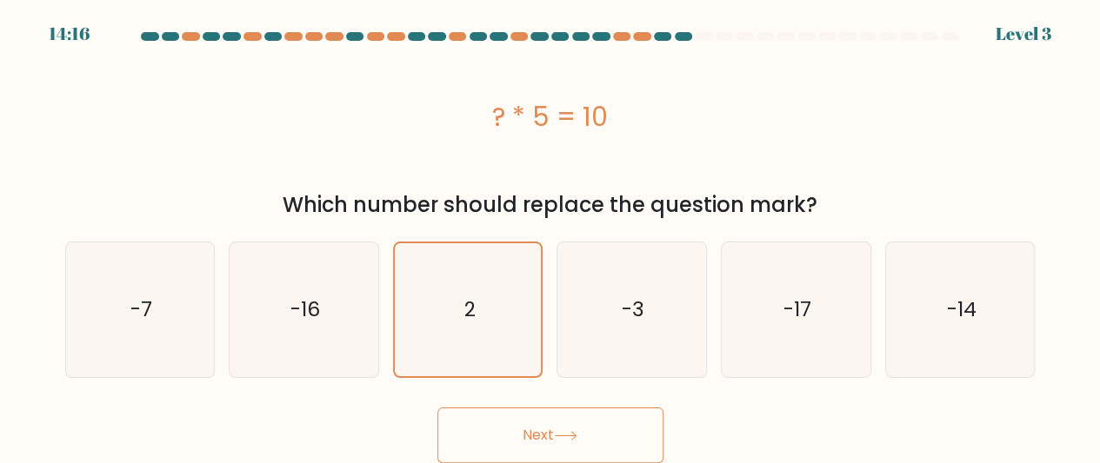
click at [549, 427] on button "Next" at bounding box center [550, 436] width 226 height 56
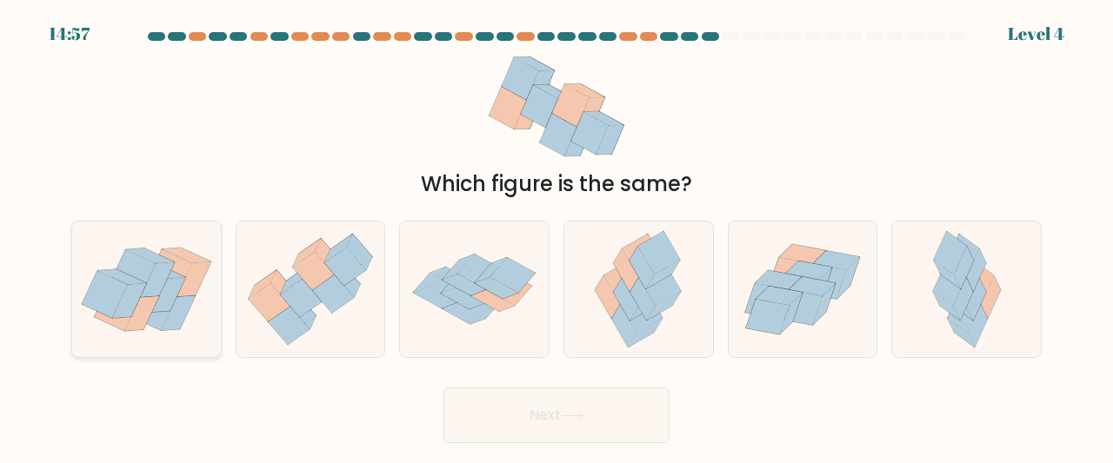
click at [139, 281] on icon at bounding box center [121, 277] width 48 height 15
click at [556, 236] on input "a." at bounding box center [556, 234] width 1 height 4
radio input "true"
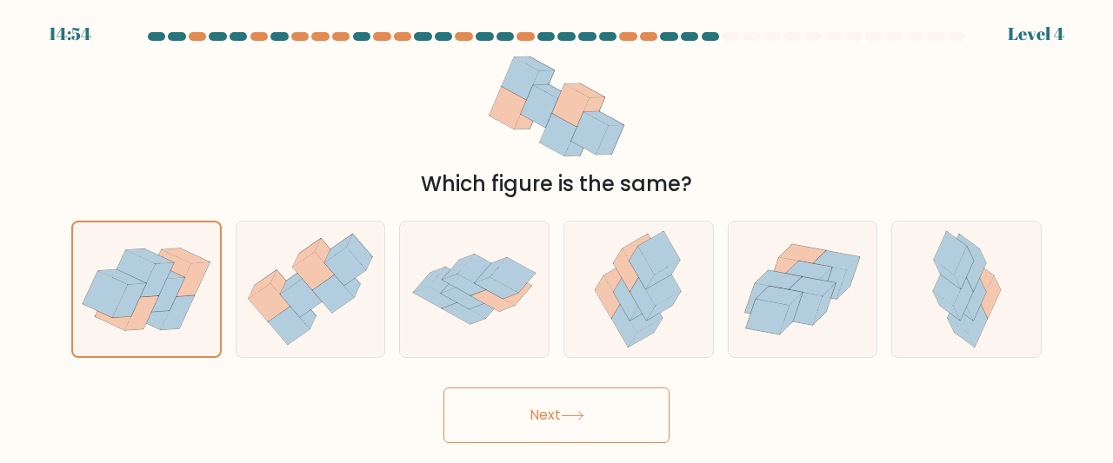
click at [523, 440] on button "Next" at bounding box center [556, 416] width 226 height 56
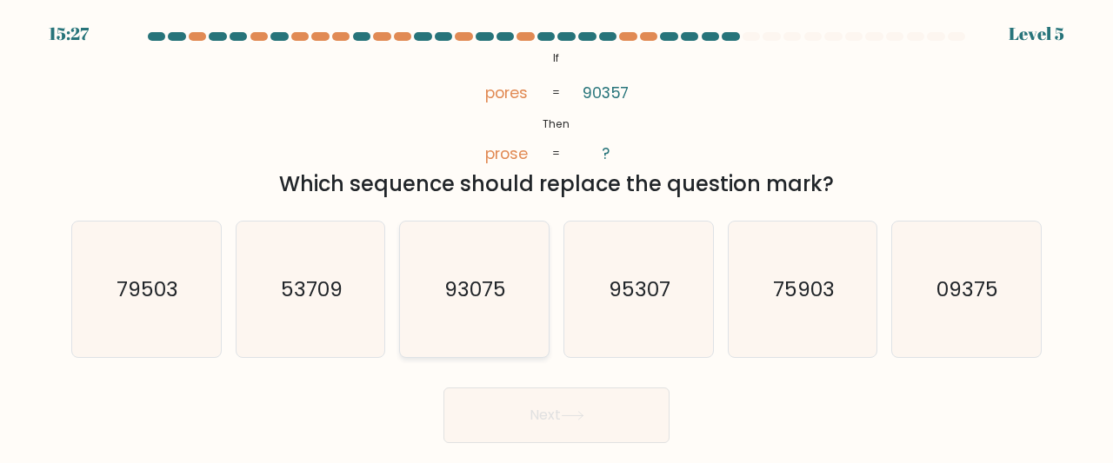
click at [479, 347] on icon "93075" at bounding box center [474, 290] width 137 height 137
click at [556, 236] on input "c. 93075" at bounding box center [556, 234] width 1 height 4
radio input "true"
click at [664, 326] on icon "95307" at bounding box center [638, 290] width 137 height 137
click at [557, 236] on input "d. 95307" at bounding box center [556, 234] width 1 height 4
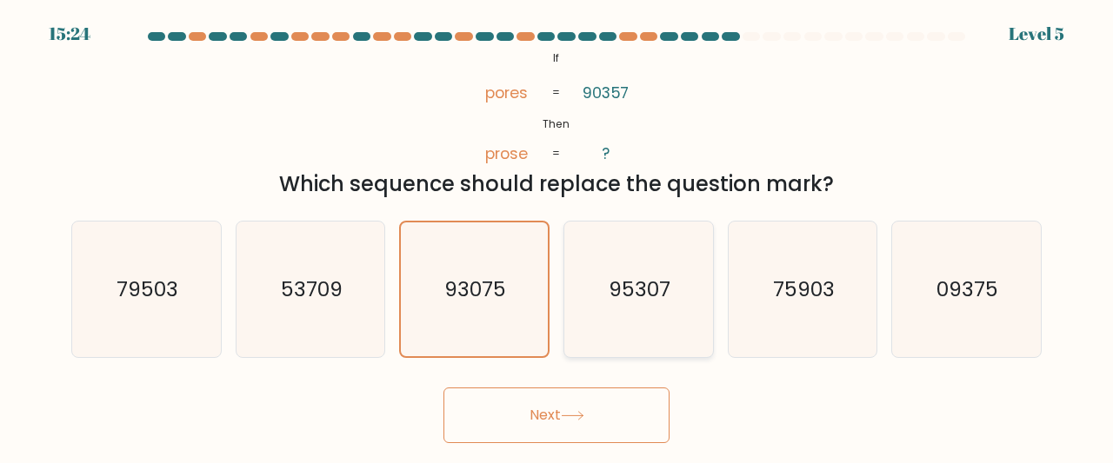
radio input "true"
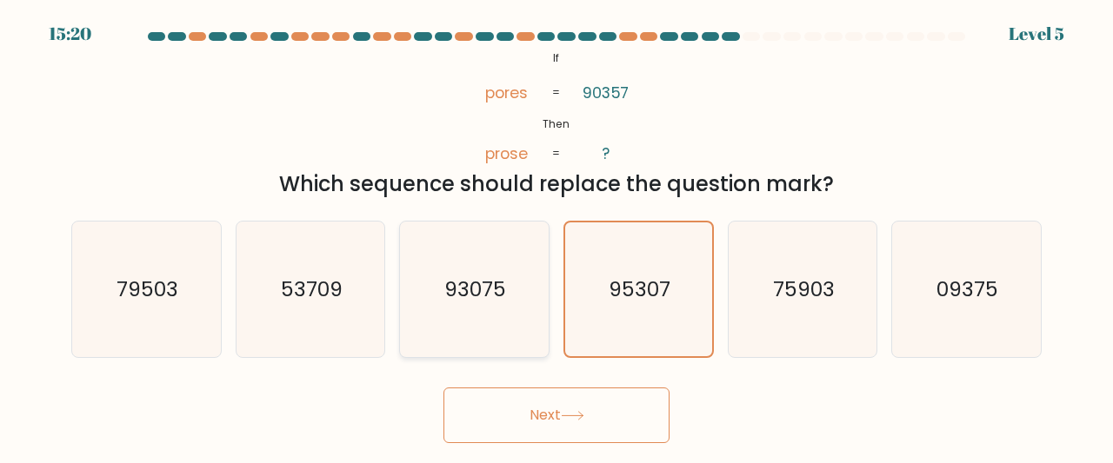
click at [490, 323] on icon "93075" at bounding box center [474, 290] width 137 height 137
click at [556, 236] on input "c. 93075" at bounding box center [556, 234] width 1 height 4
radio input "true"
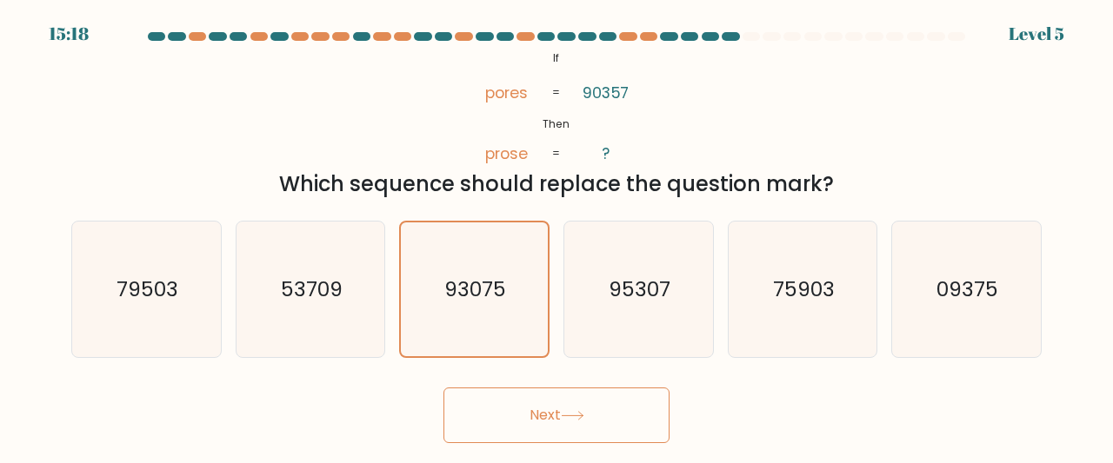
click at [567, 429] on button "Next" at bounding box center [556, 416] width 226 height 56
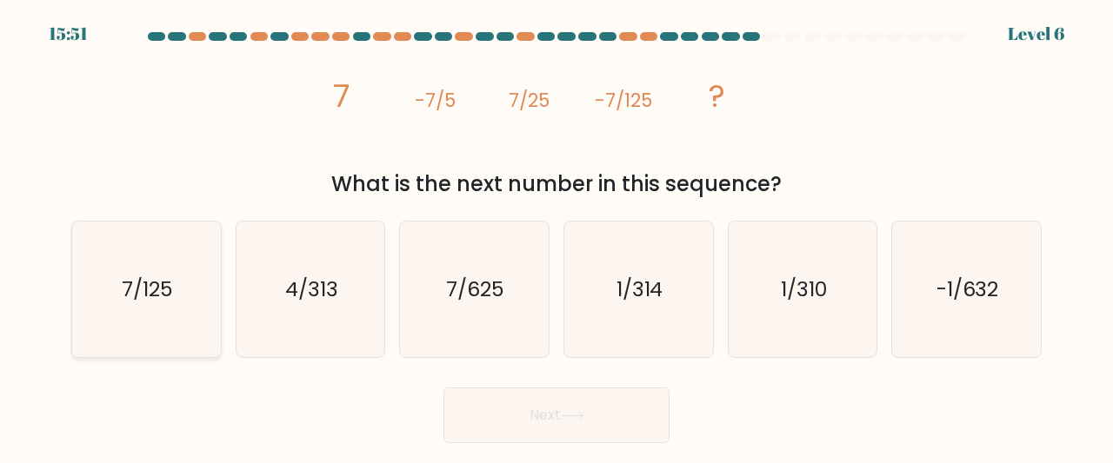
click at [190, 310] on icon "7/125" at bounding box center [146, 290] width 137 height 137
click at [556, 236] on input "a. 7/125" at bounding box center [556, 234] width 1 height 4
radio input "true"
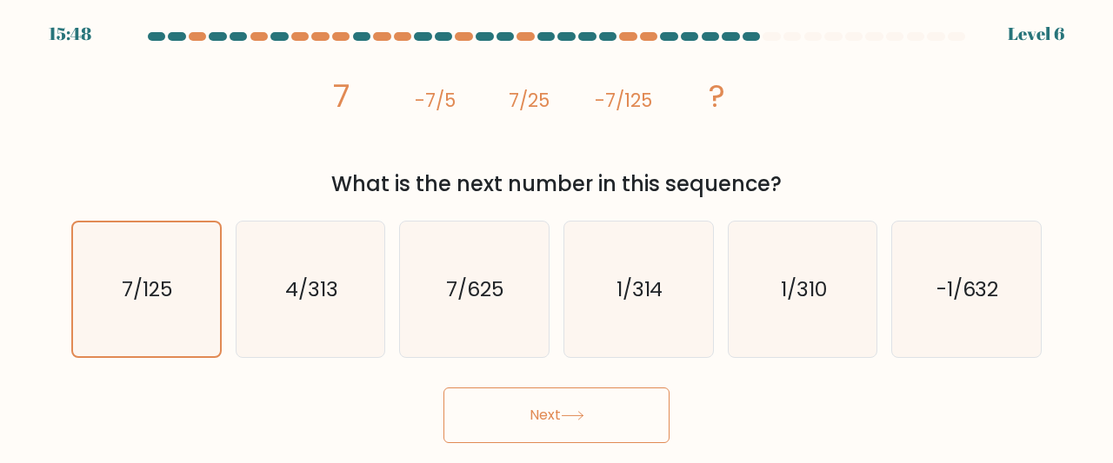
click at [501, 416] on button "Next" at bounding box center [556, 416] width 226 height 56
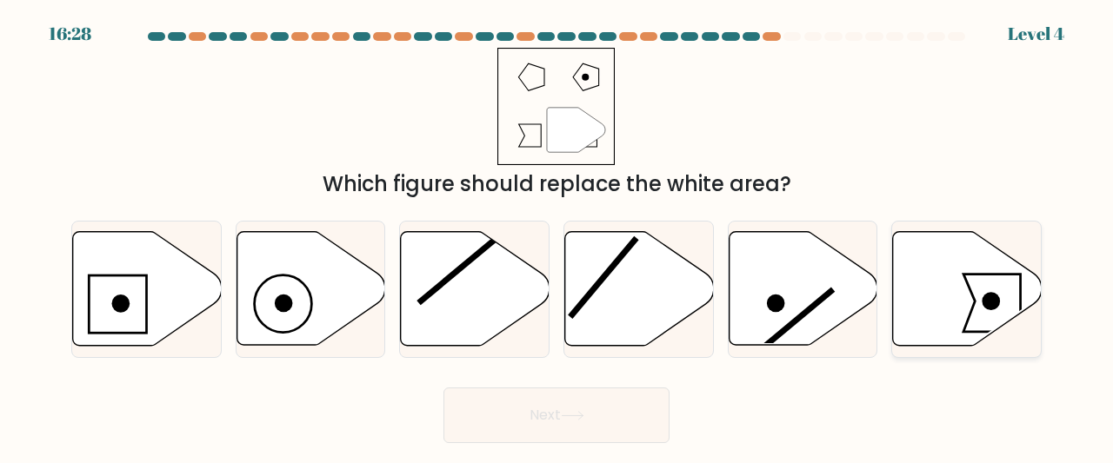
click at [942, 300] on icon at bounding box center [967, 289] width 149 height 114
click at [557, 236] on input "f." at bounding box center [556, 234] width 1 height 4
radio input "true"
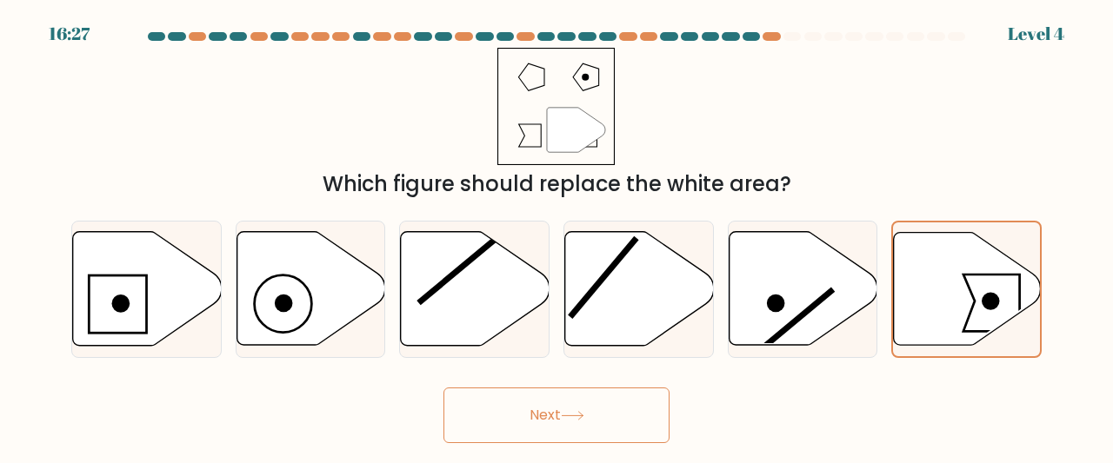
click at [643, 425] on button "Next" at bounding box center [556, 416] width 226 height 56
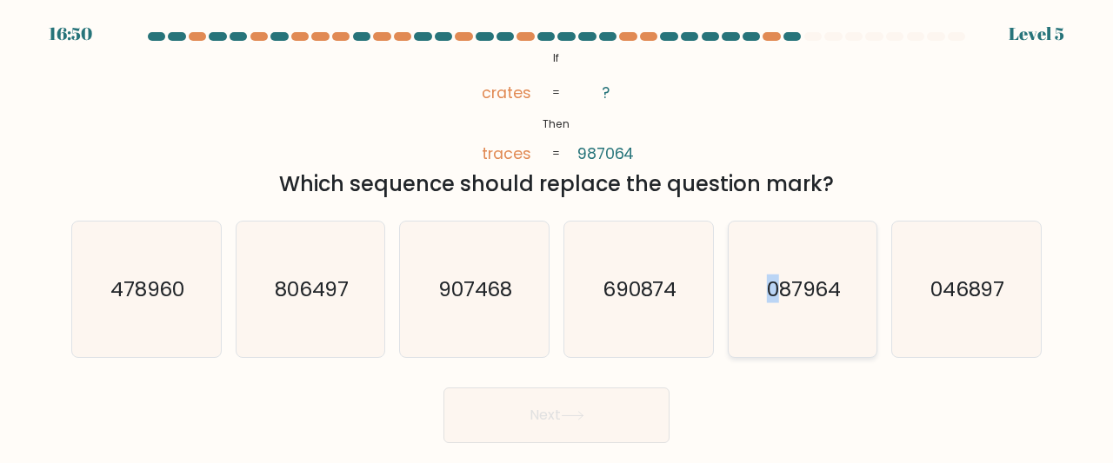
drag, startPoint x: 749, startPoint y: 326, endPoint x: 796, endPoint y: 293, distance: 57.4
click at [796, 293] on icon "087964" at bounding box center [803, 290] width 137 height 137
click at [796, 293] on text "087964" at bounding box center [804, 289] width 75 height 29
click at [557, 236] on input "e. 087964" at bounding box center [556, 234] width 1 height 4
radio input "true"
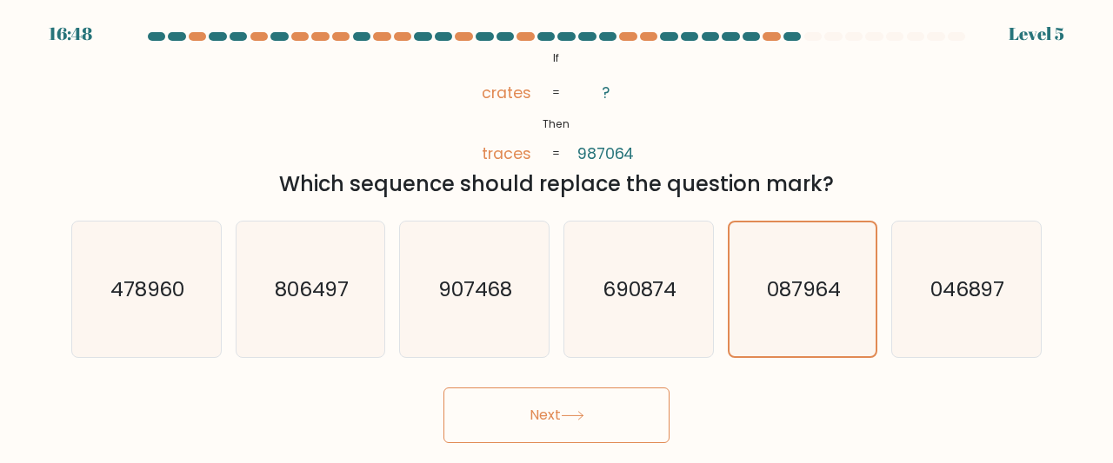
click at [602, 404] on button "Next" at bounding box center [556, 416] width 226 height 56
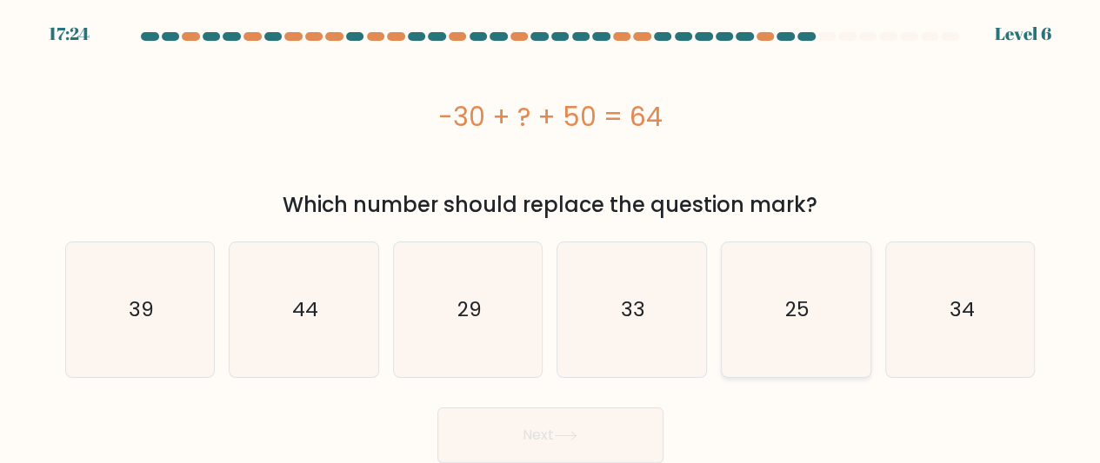
click at [810, 332] on icon "25" at bounding box center [796, 310] width 135 height 135
click at [551, 236] on input "e. 25" at bounding box center [550, 234] width 1 height 4
radio input "true"
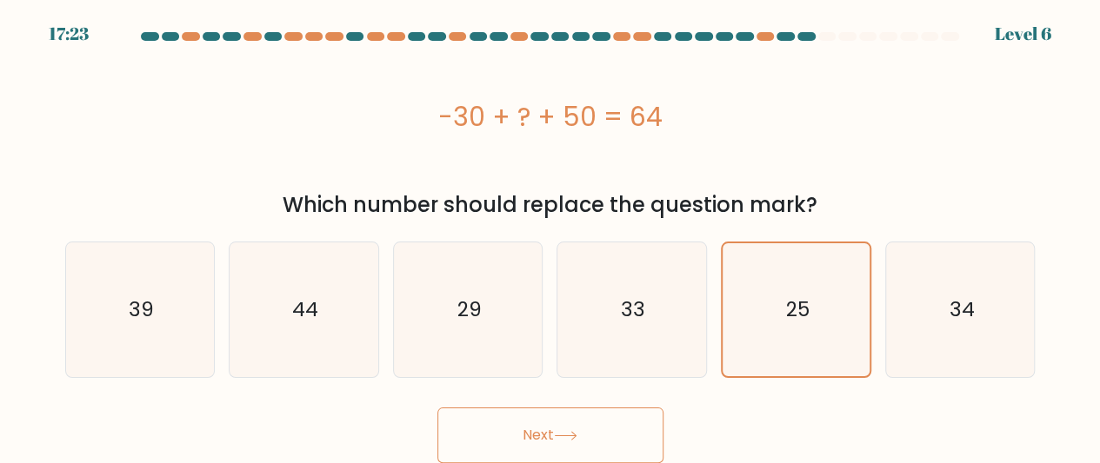
click at [543, 441] on button "Next" at bounding box center [550, 436] width 226 height 56
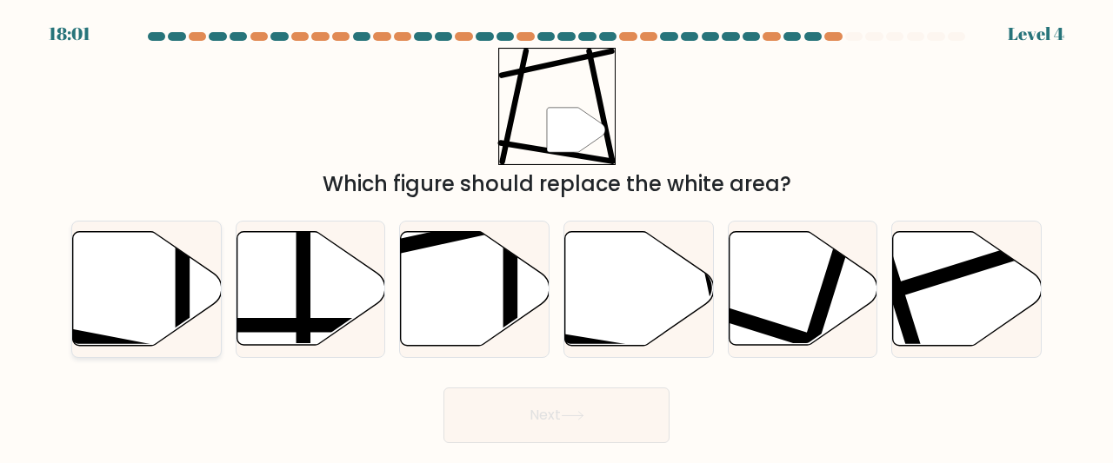
click at [153, 302] on icon at bounding box center [147, 289] width 149 height 114
click at [556, 236] on input "a." at bounding box center [556, 234] width 1 height 4
radio input "true"
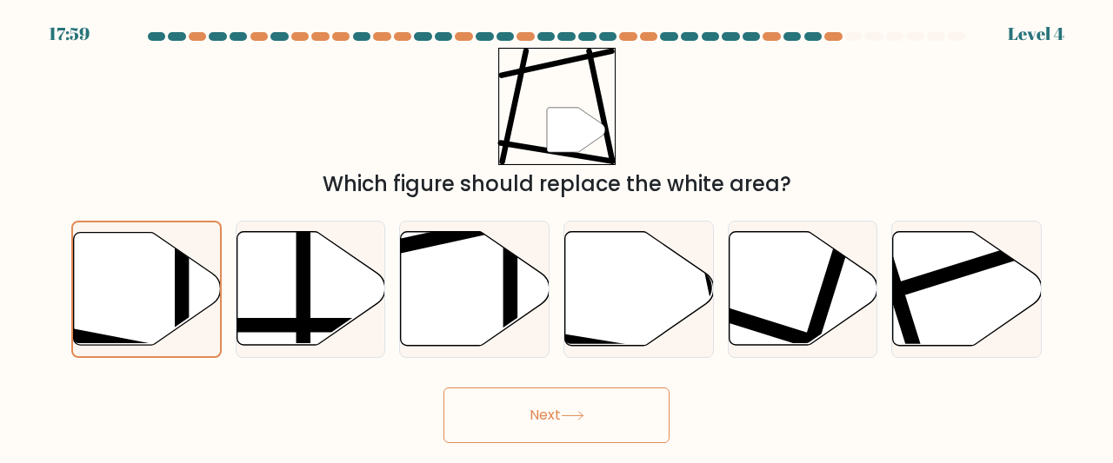
click at [549, 418] on button "Next" at bounding box center [556, 416] width 226 height 56
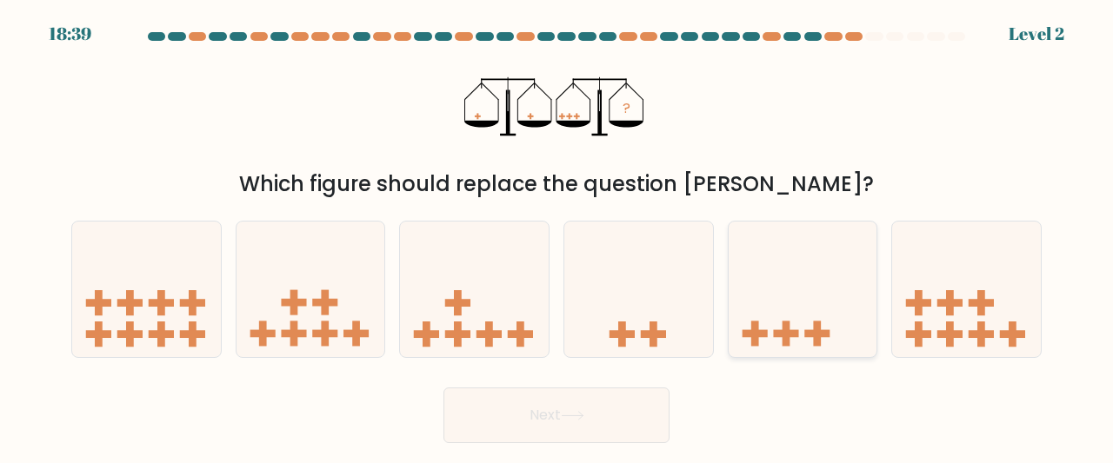
click at [765, 317] on icon at bounding box center [803, 289] width 149 height 123
click at [557, 236] on input "e." at bounding box center [556, 234] width 1 height 4
radio input "true"
click at [584, 425] on button "Next" at bounding box center [556, 416] width 226 height 56
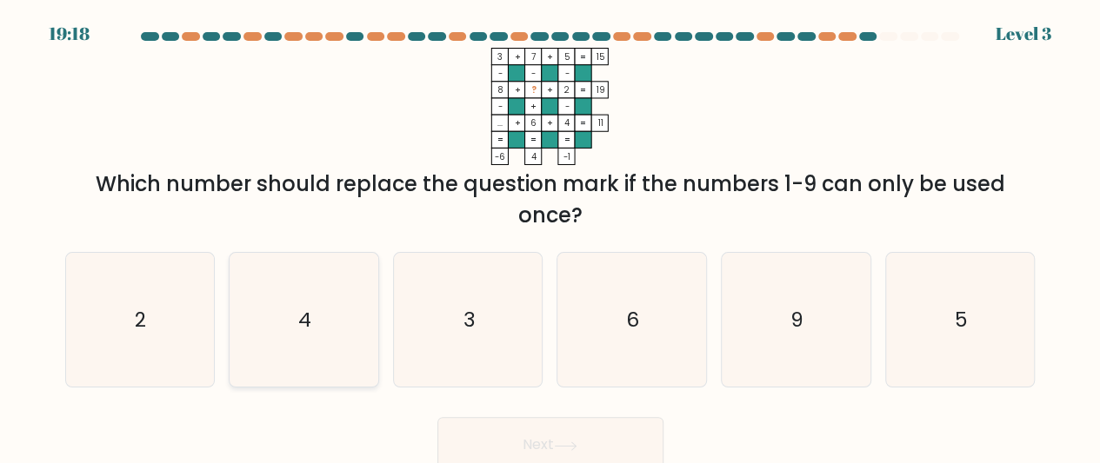
click at [376, 350] on div "4" at bounding box center [304, 320] width 150 height 137
click at [550, 236] on input "b. 4" at bounding box center [550, 234] width 1 height 4
radio input "true"
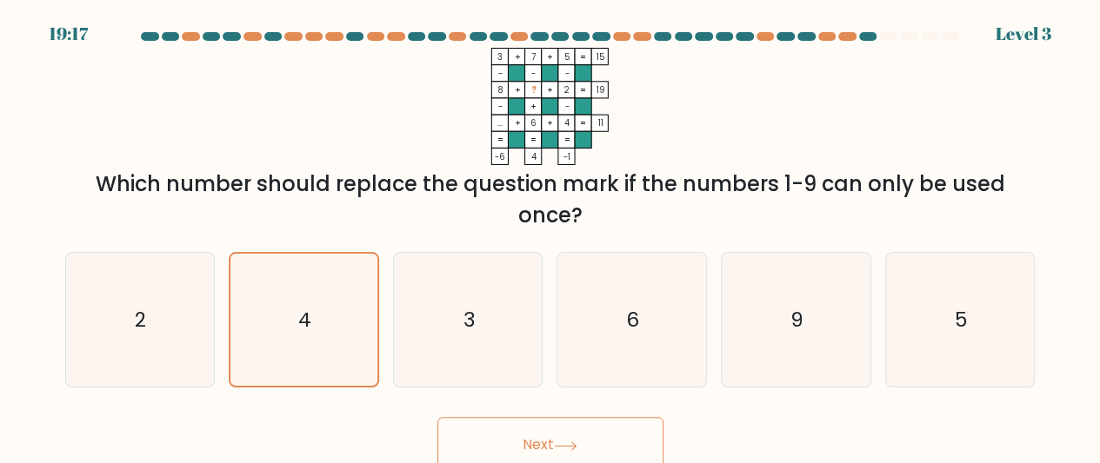
click at [562, 433] on button "Next" at bounding box center [550, 445] width 226 height 56
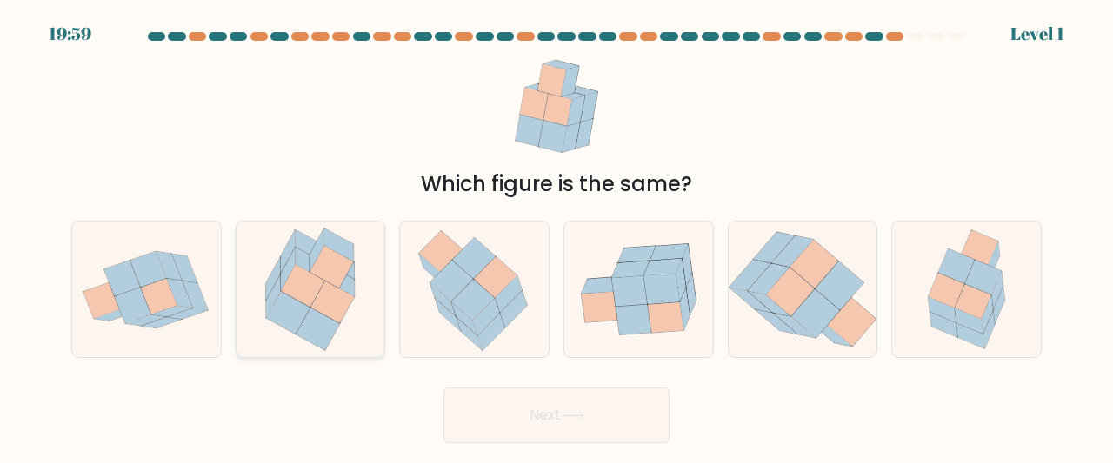
click at [333, 298] on icon at bounding box center [332, 302] width 43 height 43
click at [556, 236] on input "b." at bounding box center [556, 234] width 1 height 4
radio input "true"
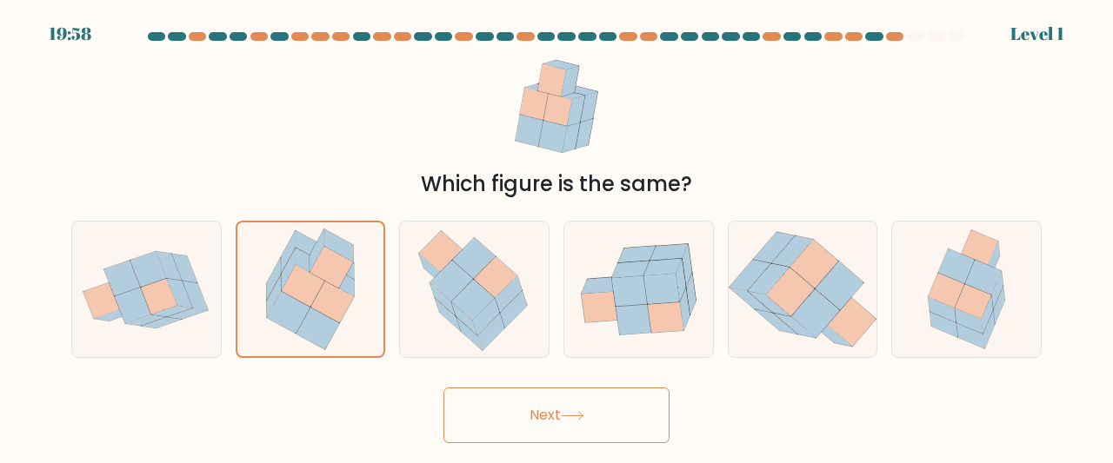
click at [539, 411] on button "Next" at bounding box center [556, 416] width 226 height 56
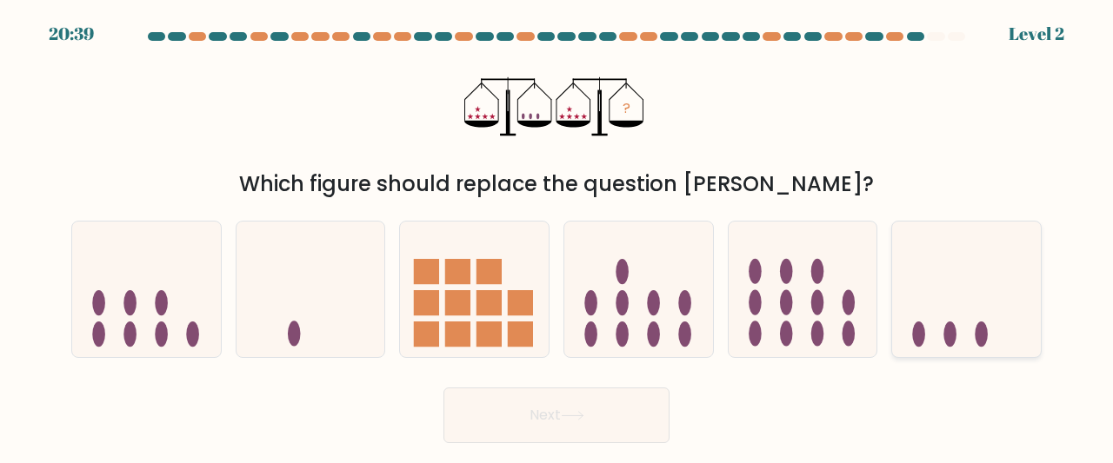
click at [962, 330] on icon at bounding box center [966, 289] width 149 height 123
click at [557, 236] on input "f." at bounding box center [556, 234] width 1 height 4
radio input "true"
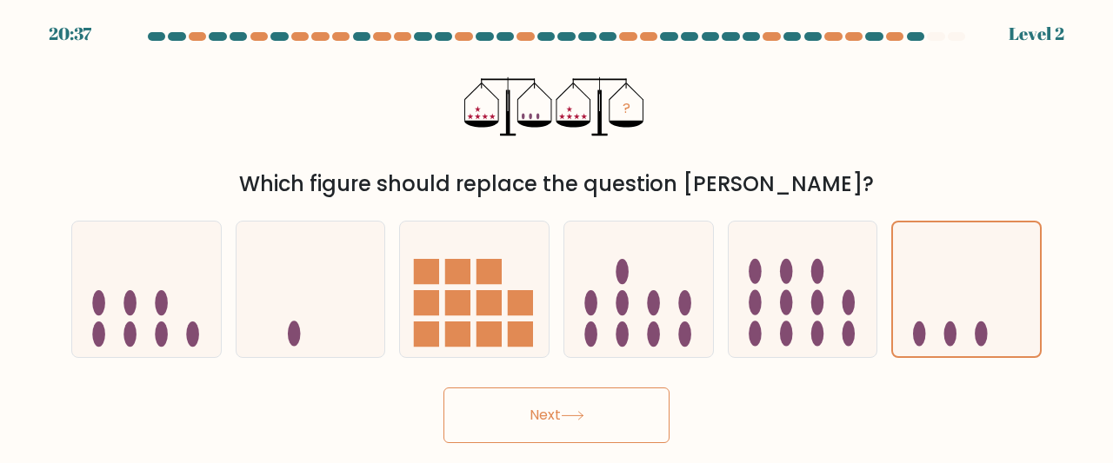
click at [624, 410] on button "Next" at bounding box center [556, 416] width 226 height 56
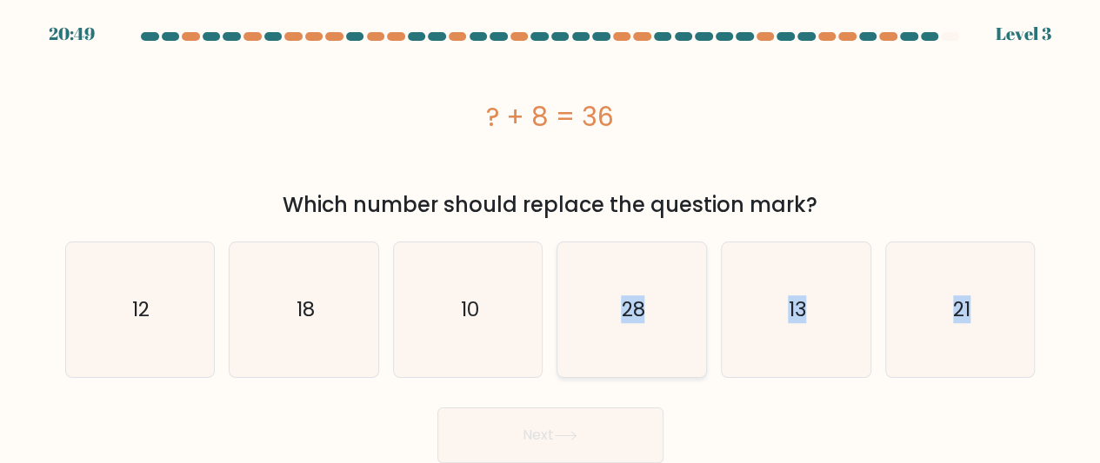
drag, startPoint x: 624, startPoint y: 387, endPoint x: 625, endPoint y: 324, distance: 62.6
click at [625, 324] on form "a." at bounding box center [550, 247] width 1100 height 431
click at [625, 323] on text "28" at bounding box center [633, 310] width 23 height 28
click at [551, 236] on input "d. 28" at bounding box center [550, 234] width 1 height 4
radio input "true"
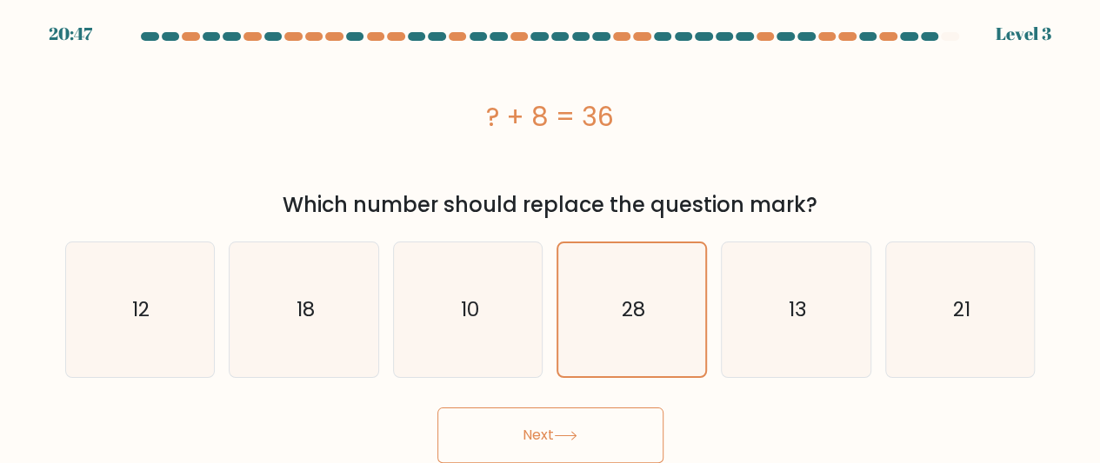
click at [579, 443] on button "Next" at bounding box center [550, 436] width 226 height 56
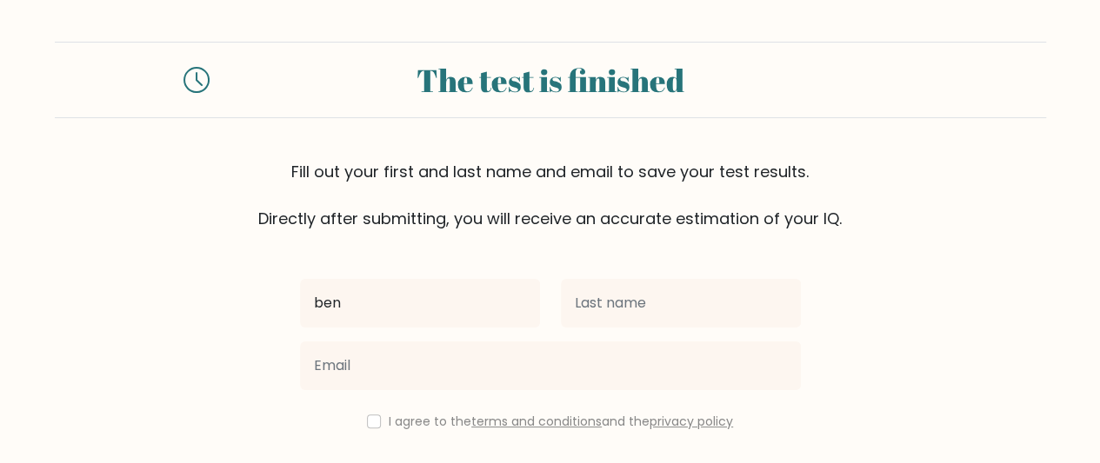
type input "ben"
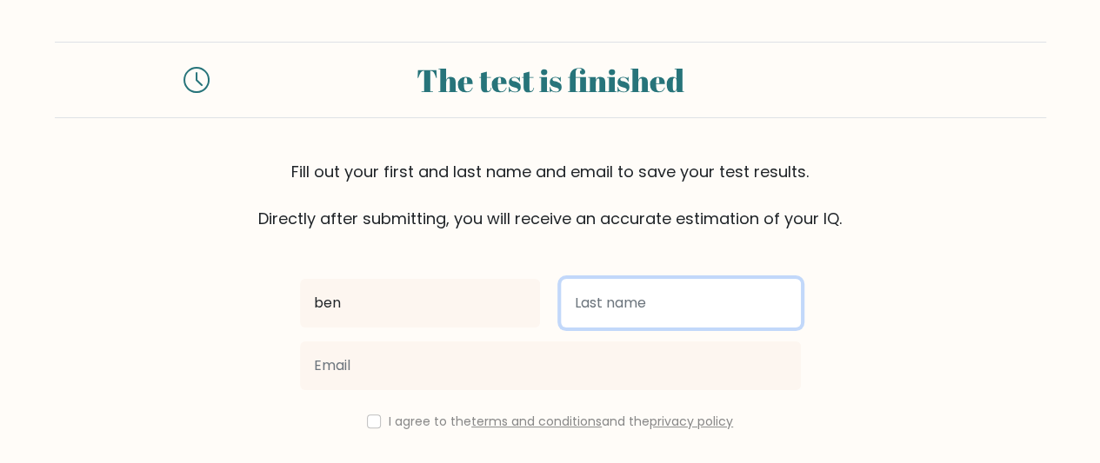
click at [601, 296] on input "text" at bounding box center [681, 303] width 240 height 49
type input "ten"
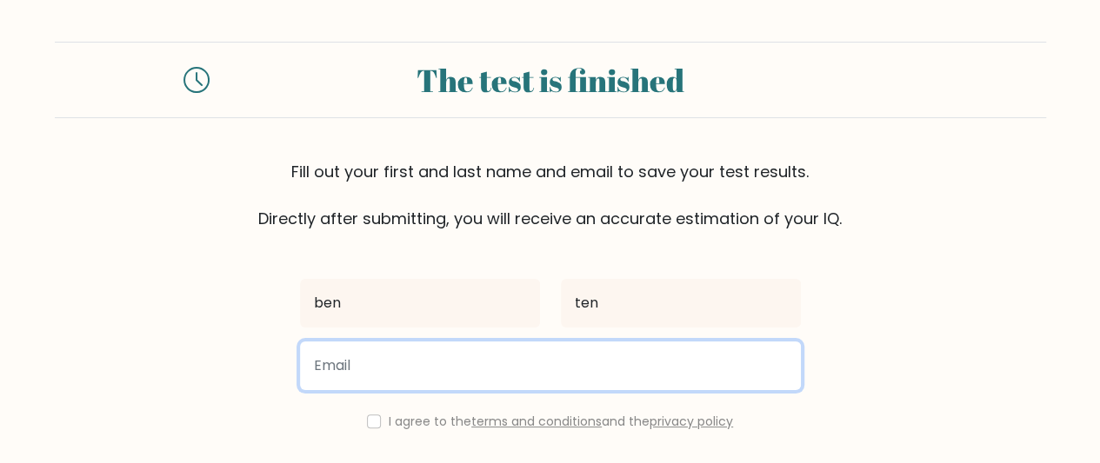
click at [549, 359] on input "email" at bounding box center [550, 366] width 501 height 49
type input "bennyahhh@gmail.com"
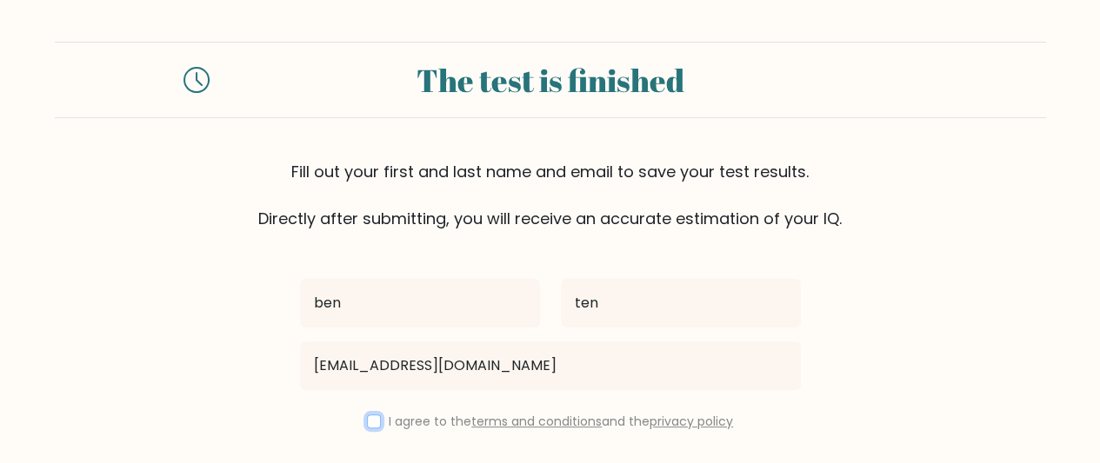
click at [371, 418] on input "checkbox" at bounding box center [374, 422] width 14 height 14
checkbox input "true"
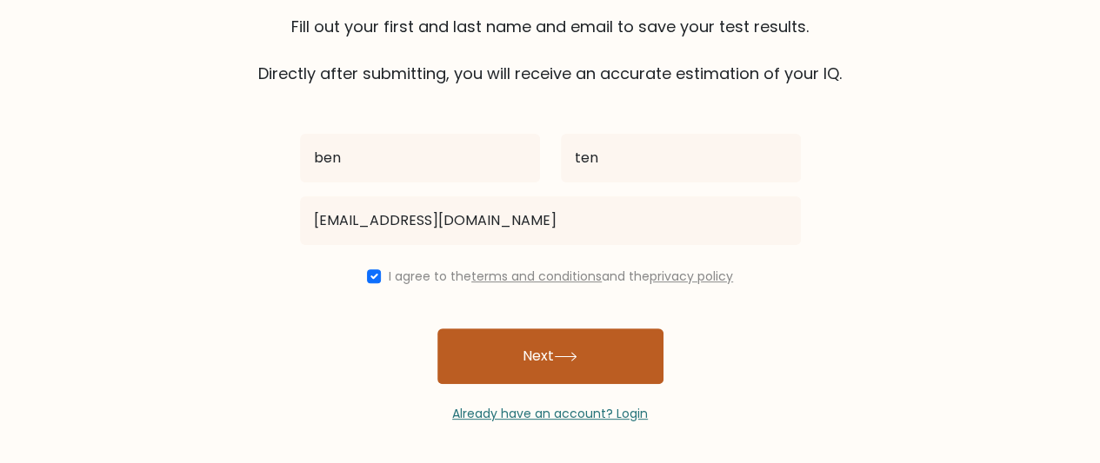
click at [602, 347] on button "Next" at bounding box center [550, 357] width 226 height 56
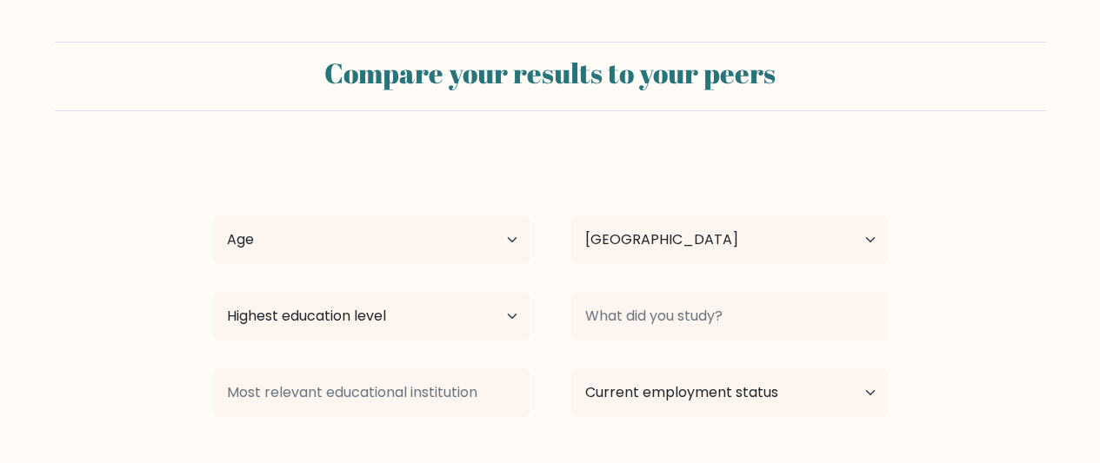
select select "PH"
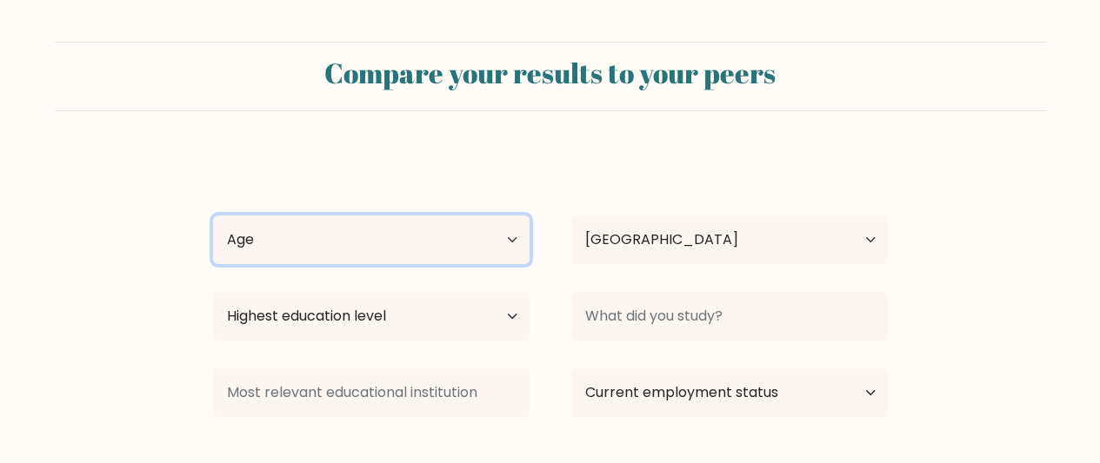
click at [495, 239] on select "Age Under 18 years old 18-24 years old 25-34 years old 35-44 years old 45-54 ye…" at bounding box center [371, 240] width 316 height 49
select select "18_24"
click at [213, 216] on select "Age Under 18 years old 18-24 years old 25-34 years old 35-44 years old 45-54 ye…" at bounding box center [371, 240] width 316 height 49
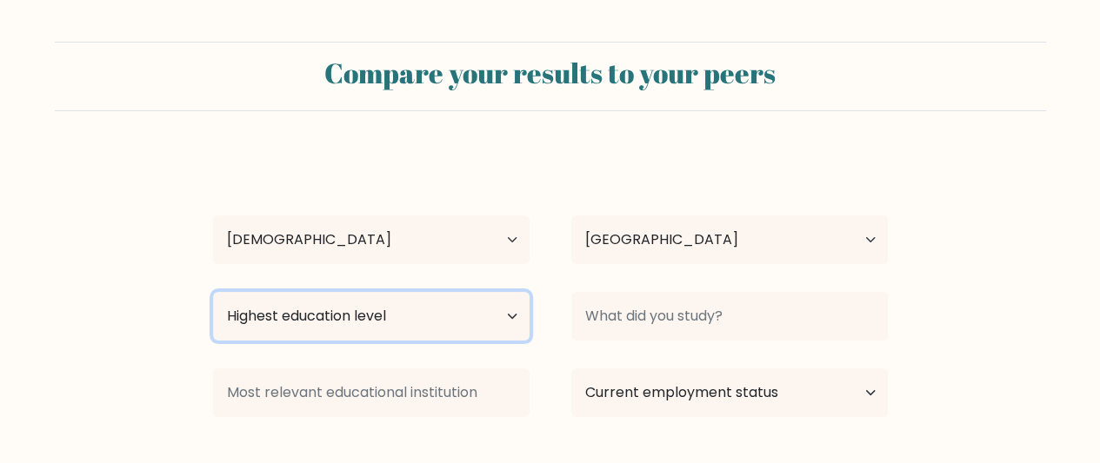
click at [384, 324] on select "Highest education level No schooling Primary Lower Secondary Upper Secondary Oc…" at bounding box center [371, 316] width 316 height 49
select select "bachelors_degree"
click at [213, 292] on select "Highest education level No schooling Primary Lower Secondary Upper Secondary Oc…" at bounding box center [371, 316] width 316 height 49
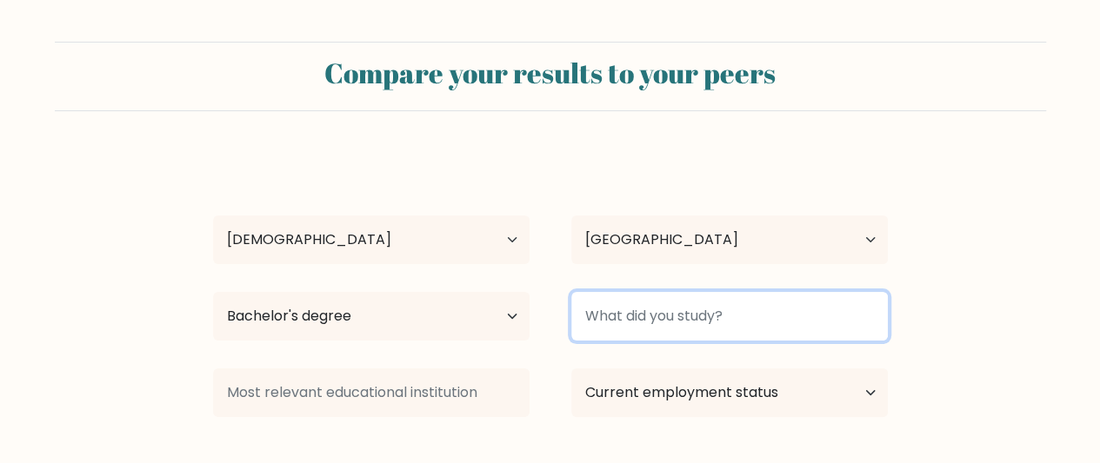
click at [656, 310] on input at bounding box center [729, 316] width 316 height 49
type input "u"
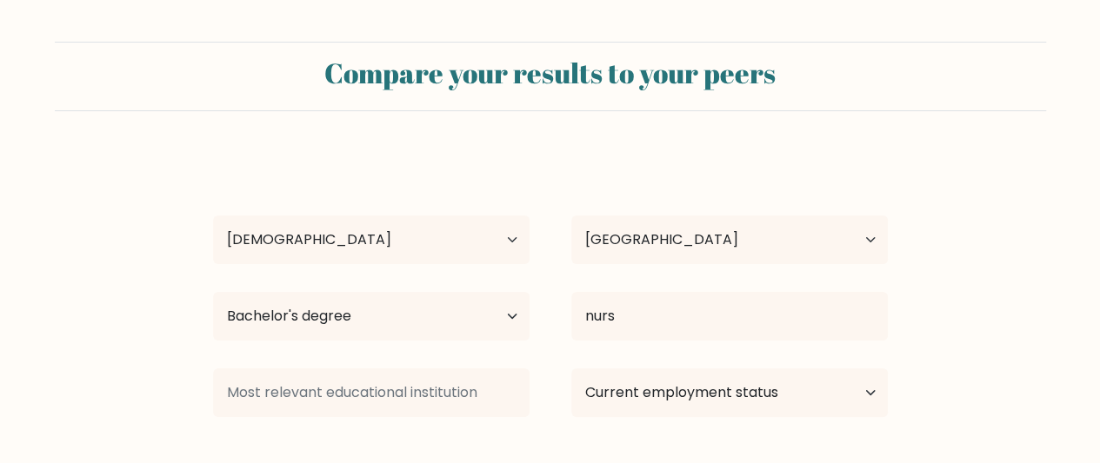
drag, startPoint x: 680, startPoint y: 380, endPoint x: 687, endPoint y: 272, distance: 108.0
click at [687, 272] on div "ben ten Age Under 18 years old 18-24 years old 25-34 years old 35-44 years old …" at bounding box center [551, 344] width 696 height 383
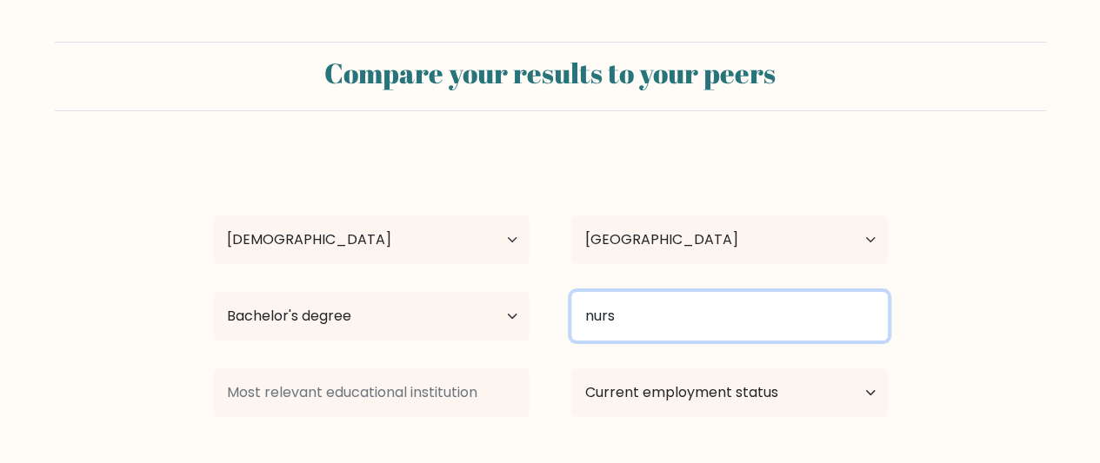
click at [679, 310] on input "nurs" at bounding box center [729, 316] width 316 height 49
type input "nurs"
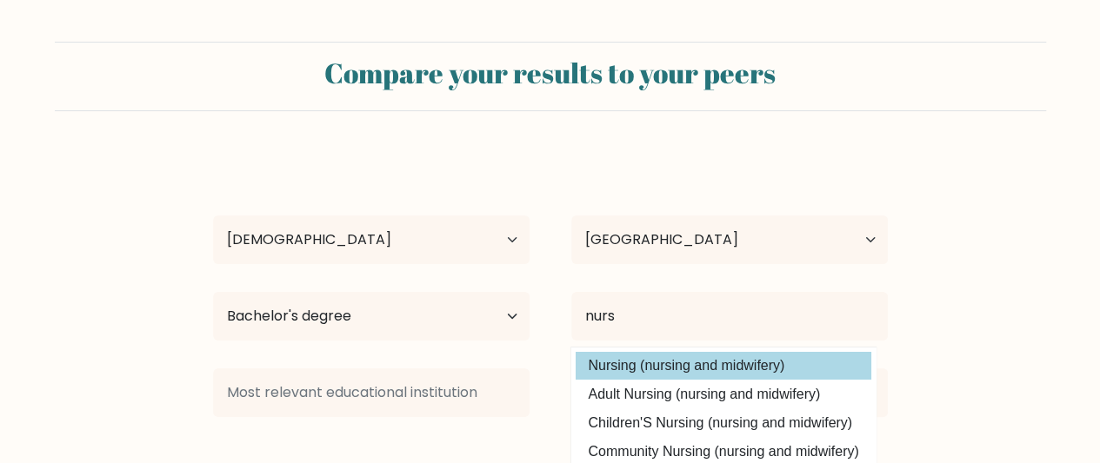
click at [723, 365] on div "ben ten Age Under 18 years old 18-24 years old 25-34 years old 35-44 years old …" at bounding box center [551, 344] width 696 height 383
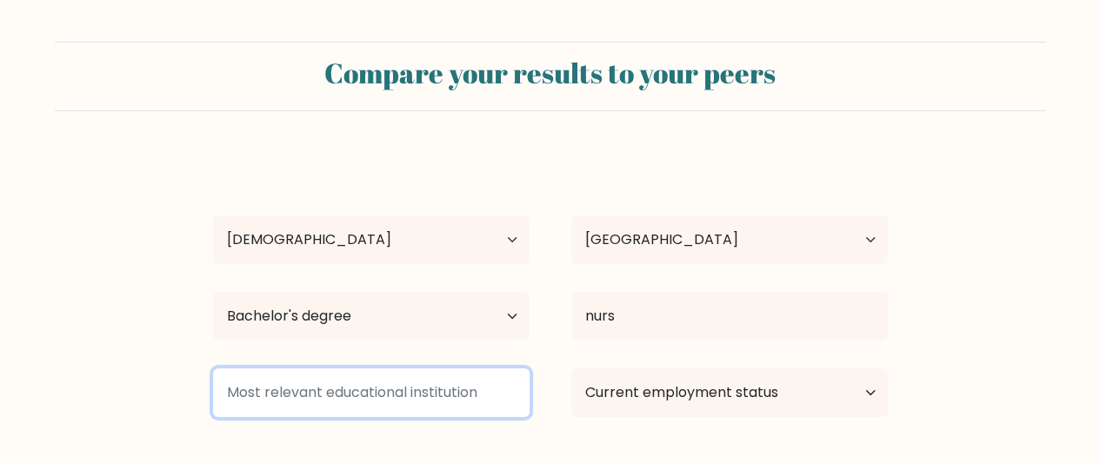
click at [486, 406] on input at bounding box center [371, 393] width 316 height 49
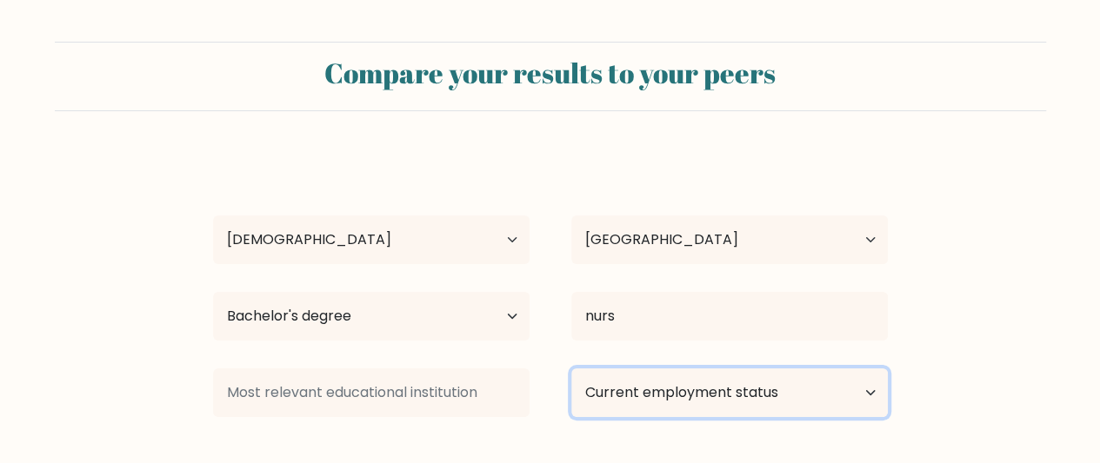
click at [635, 394] on select "Current employment status Employed Student Retired Other / prefer not to answer" at bounding box center [729, 393] width 316 height 49
select select "student"
click at [571, 369] on select "Current employment status Employed Student Retired Other / prefer not to answer" at bounding box center [729, 393] width 316 height 49
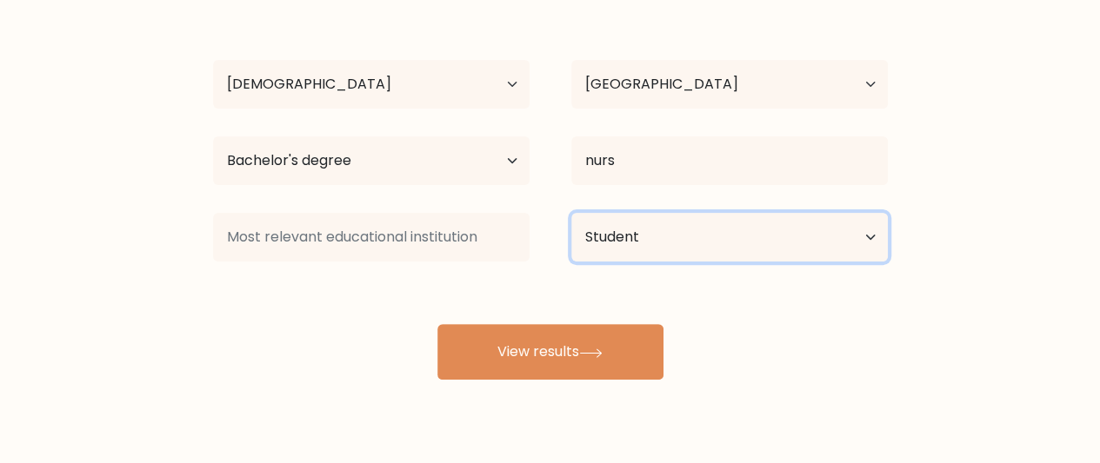
scroll to position [195, 0]
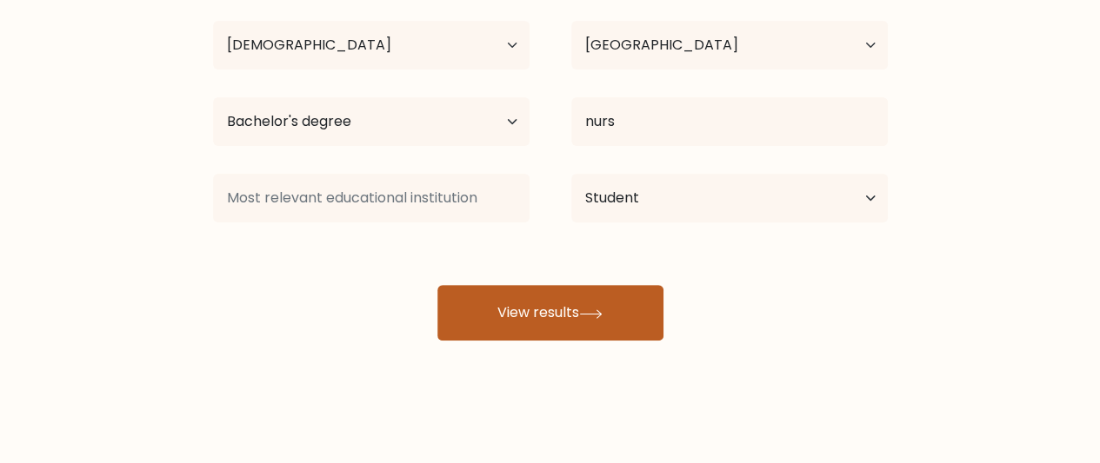
click at [627, 318] on button "View results" at bounding box center [550, 313] width 226 height 56
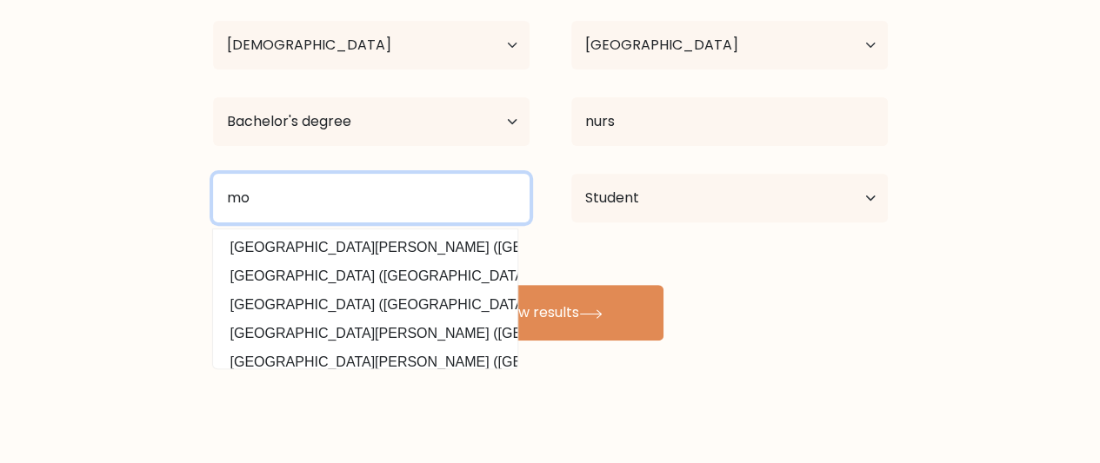
type input "m"
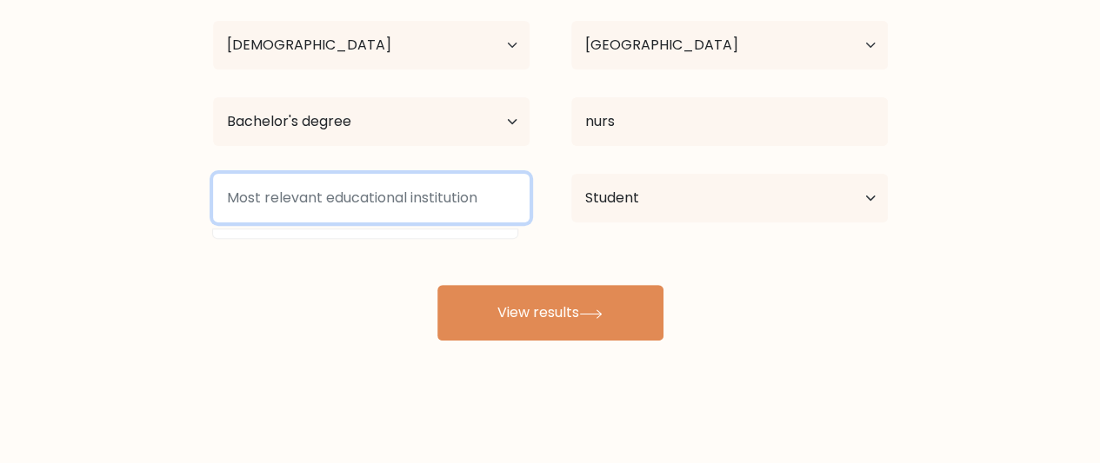
type input "m"
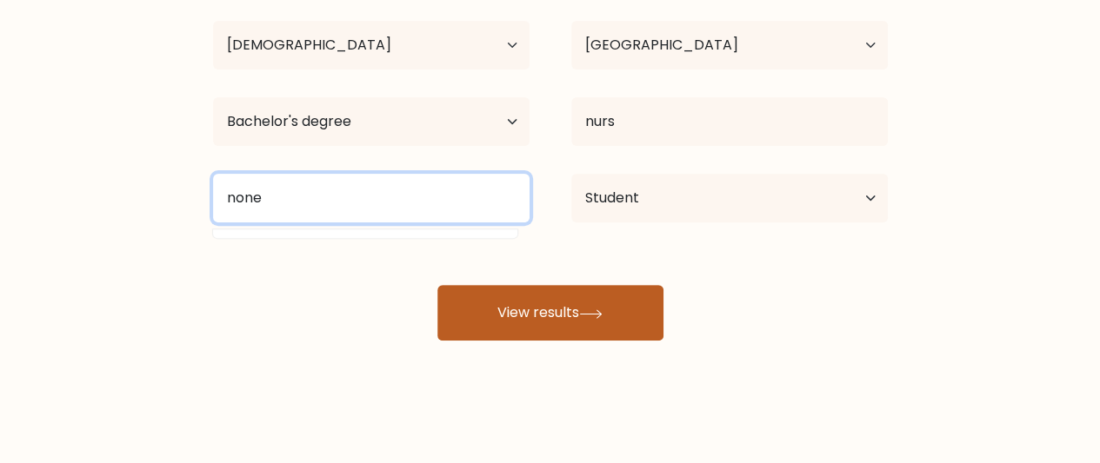
type input "none"
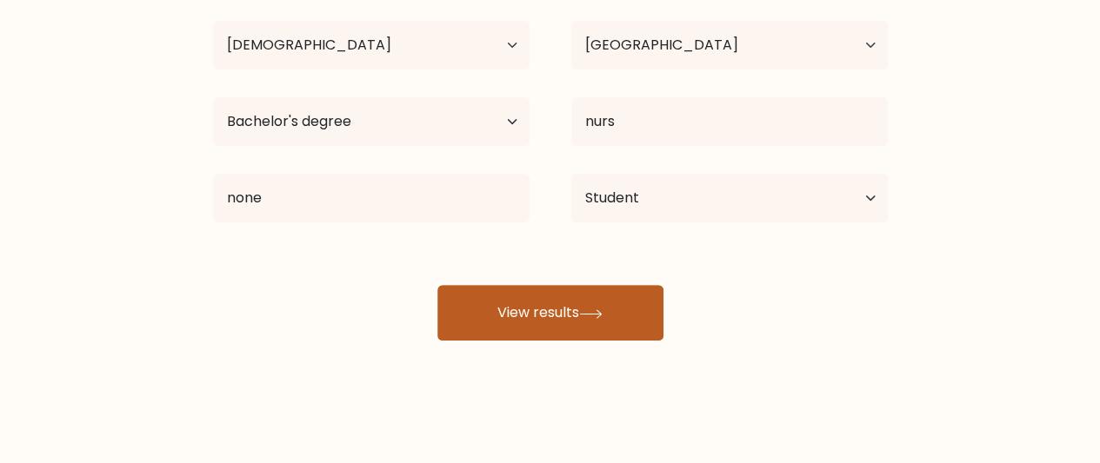
click at [539, 302] on button "View results" at bounding box center [550, 313] width 226 height 56
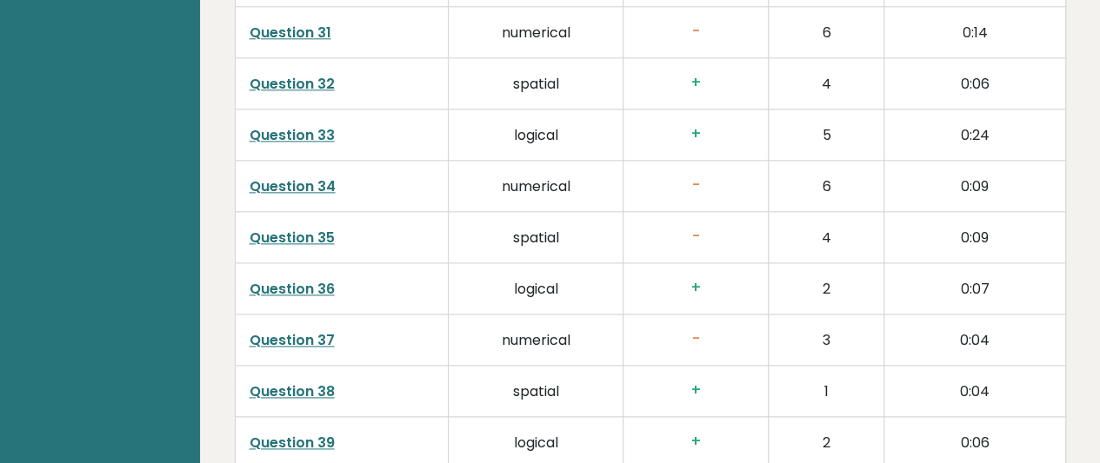
scroll to position [4565, 0]
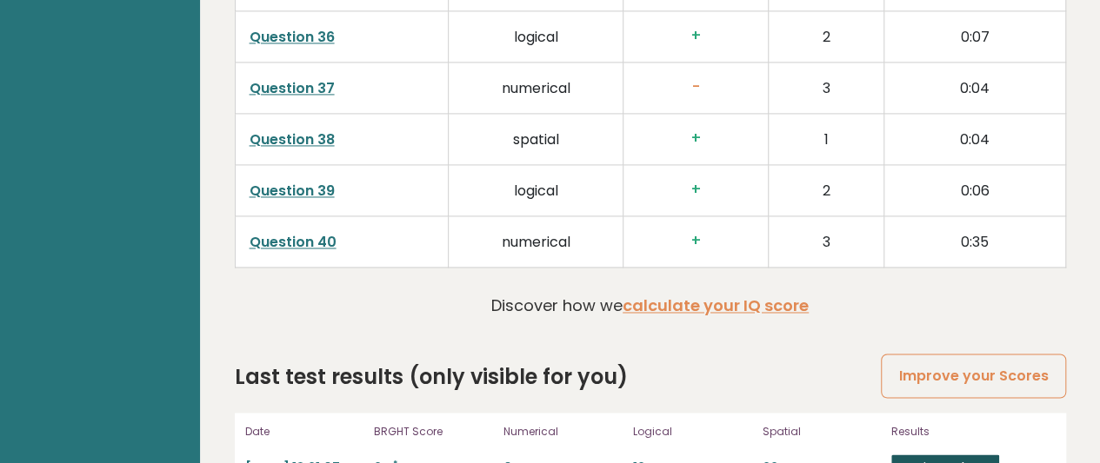
click at [974, 455] on link "View results" at bounding box center [945, 466] width 108 height 23
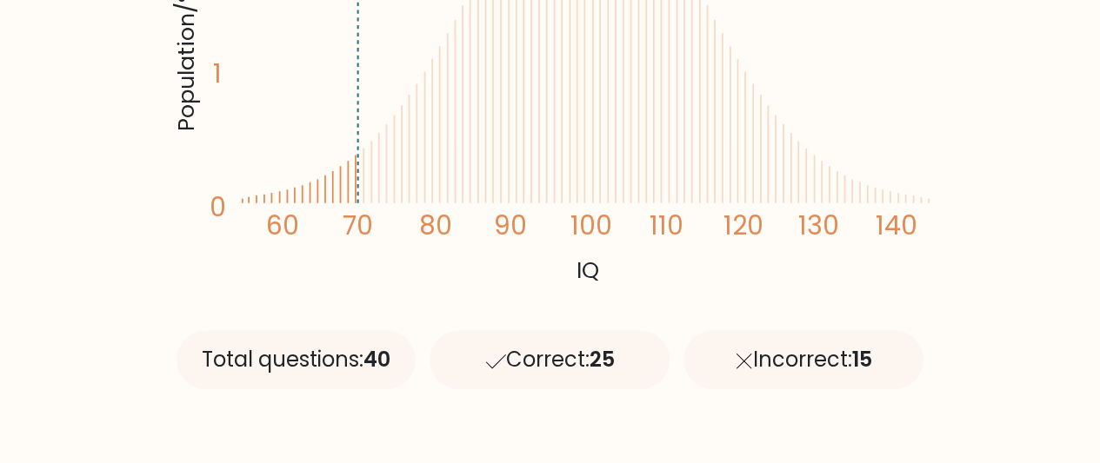
scroll to position [536, 0]
